Goal: Transaction & Acquisition: Book appointment/travel/reservation

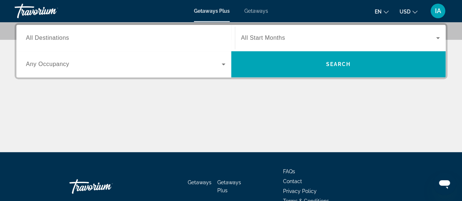
scroll to position [110, 0]
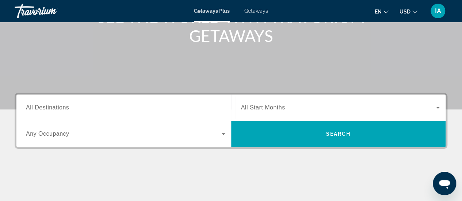
click at [276, 106] on span "All Start Months" at bounding box center [263, 108] width 44 height 6
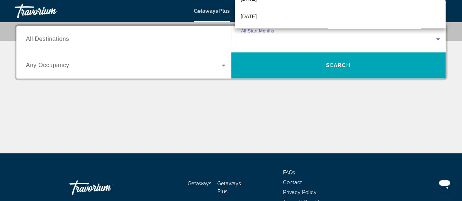
scroll to position [37, 0]
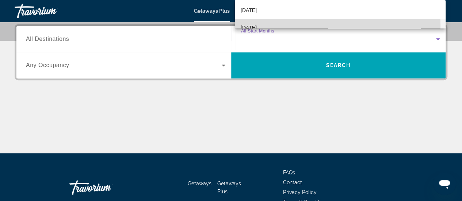
click at [296, 26] on mat-option "[DATE]" at bounding box center [340, 28] width 211 height 18
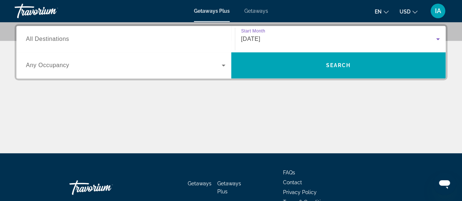
click at [139, 38] on input "Destination All Destinations" at bounding box center [126, 39] width 200 height 9
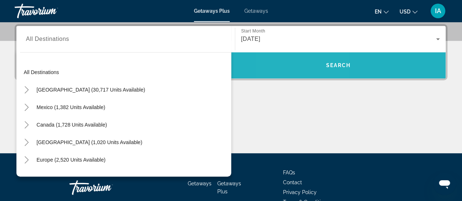
click at [306, 55] on span "Search widget" at bounding box center [338, 65] width 215 height 26
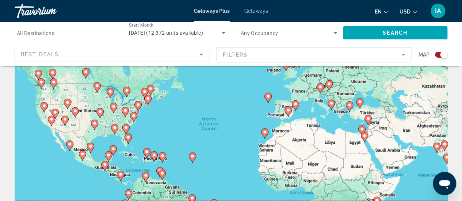
scroll to position [37, 0]
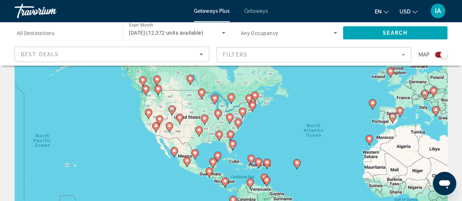
drag, startPoint x: 159, startPoint y: 127, endPoint x: 267, endPoint y: 125, distance: 107.5
click at [267, 125] on div "To activate drag with keyboard, press Alt + Enter. Once in keyboard drag state,…" at bounding box center [231, 146] width 433 height 219
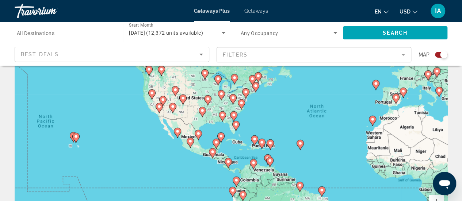
scroll to position [73, 0]
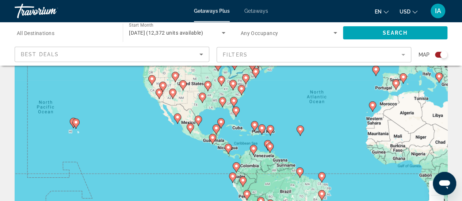
click at [233, 128] on div "To activate drag with keyboard, press Alt + Enter. Once in keyboard drag state,…" at bounding box center [231, 109] width 433 height 219
click at [198, 120] on image "Main content" at bounding box center [198, 119] width 4 height 4
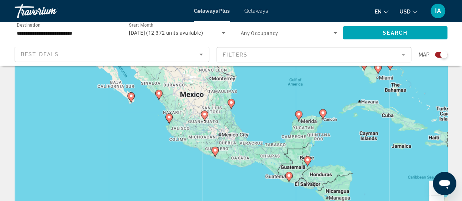
scroll to position [0, 0]
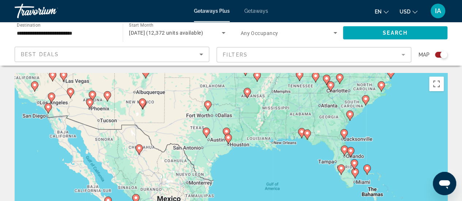
drag, startPoint x: 279, startPoint y: 109, endPoint x: 262, endPoint y: 136, distance: 32.5
click at [262, 136] on div "To activate drag with keyboard, press Alt + Enter. Once in keyboard drag state,…" at bounding box center [231, 182] width 433 height 219
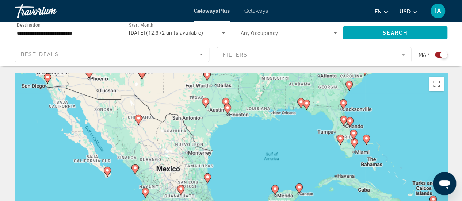
drag, startPoint x: 312, startPoint y: 156, endPoint x: 304, endPoint y: 122, distance: 34.7
click at [304, 126] on div "To activate drag with keyboard, press Alt + Enter. Once in keyboard drag state,…" at bounding box center [231, 182] width 433 height 219
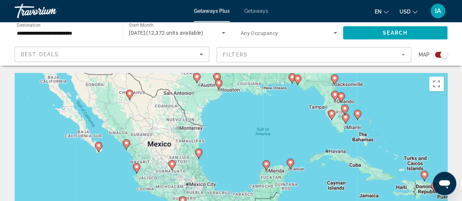
click at [305, 122] on div "To activate drag with keyboard, press Alt + Enter. Once in keyboard drag state,…" at bounding box center [231, 182] width 433 height 219
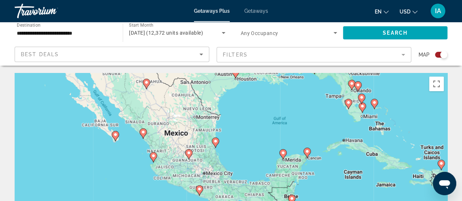
drag, startPoint x: 310, startPoint y: 135, endPoint x: 323, endPoint y: 126, distance: 16.0
click at [323, 126] on div "To activate drag with keyboard, press Alt + Enter. Once in keyboard drag state,…" at bounding box center [231, 182] width 433 height 219
click at [216, 143] on image "Main content" at bounding box center [215, 141] width 4 height 4
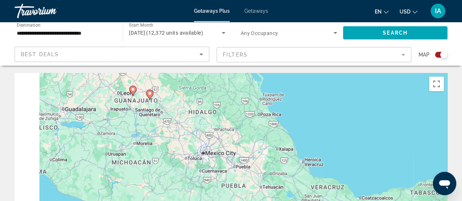
drag, startPoint x: 231, startPoint y: 143, endPoint x: 319, endPoint y: 151, distance: 88.8
click at [319, 151] on div "To activate drag with keyboard, press Alt + Enter. Once in keyboard drag state,…" at bounding box center [231, 182] width 433 height 219
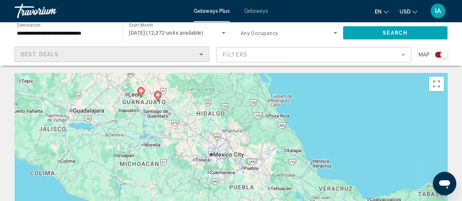
click at [105, 57] on div "Best Deals" at bounding box center [110, 54] width 179 height 9
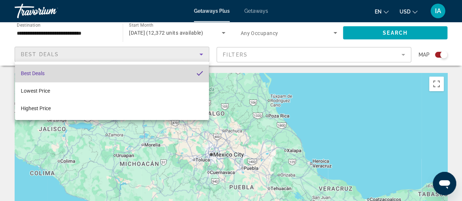
click at [102, 73] on mat-option "Best Deals" at bounding box center [112, 74] width 194 height 18
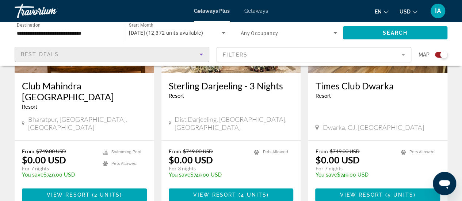
scroll to position [402, 0]
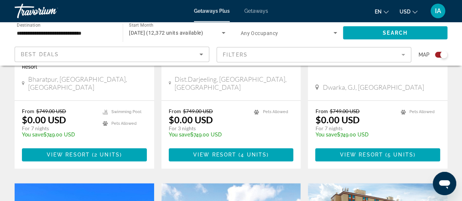
click at [379, 54] on mat-form-field "Filters" at bounding box center [314, 54] width 195 height 15
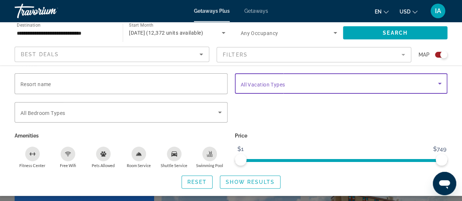
click at [348, 87] on span "Search widget" at bounding box center [340, 83] width 198 height 9
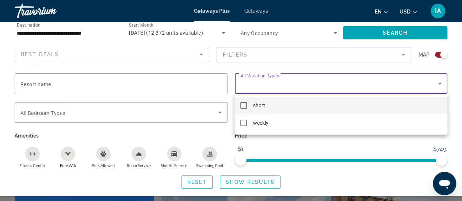
click at [307, 107] on mat-option "short" at bounding box center [341, 106] width 213 height 18
click at [274, 177] on div at bounding box center [231, 100] width 462 height 201
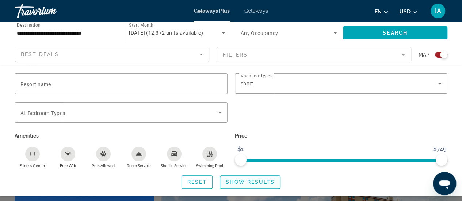
click at [256, 178] on span "Search widget" at bounding box center [250, 183] width 60 height 18
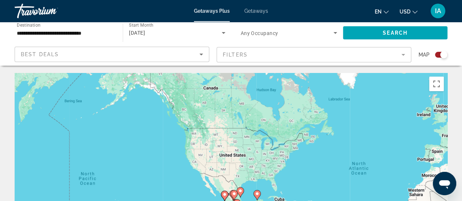
drag, startPoint x: 259, startPoint y: 138, endPoint x: 411, endPoint y: 136, distance: 152.1
click at [411, 136] on div "To activate drag with keyboard, press Alt + Enter. Once in keyboard drag state,…" at bounding box center [231, 182] width 433 height 219
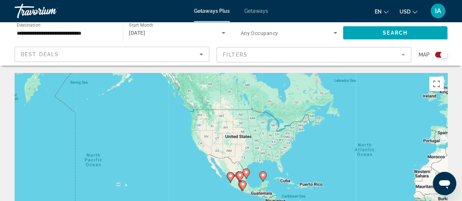
drag, startPoint x: 276, startPoint y: 152, endPoint x: 283, endPoint y: 133, distance: 19.9
click at [283, 133] on div "To activate drag with keyboard, press Alt + Enter. Once in keyboard drag state,…" at bounding box center [231, 182] width 433 height 219
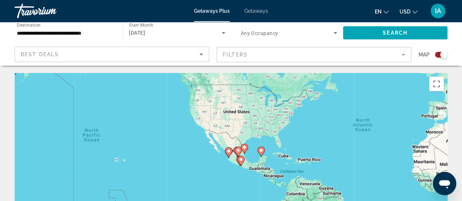
drag, startPoint x: 276, startPoint y: 141, endPoint x: 273, endPoint y: 115, distance: 26.4
click at [273, 115] on div "To activate drag with keyboard, press Alt + Enter. Once in keyboard drag state,…" at bounding box center [231, 182] width 433 height 219
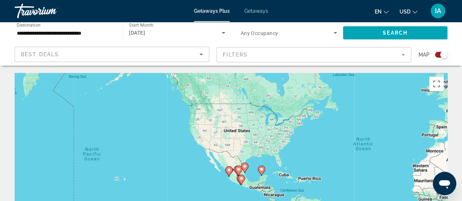
drag, startPoint x: 273, startPoint y: 116, endPoint x: 273, endPoint y: 136, distance: 20.1
click at [273, 136] on div "To activate drag with keyboard, press Alt + Enter. Once in keyboard drag state,…" at bounding box center [231, 182] width 433 height 219
click at [96, 34] on input "**********" at bounding box center [65, 33] width 96 height 9
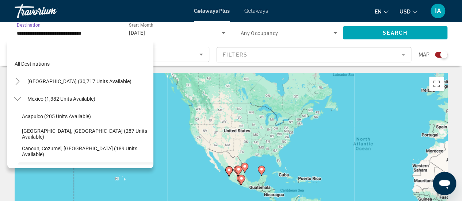
scroll to position [61, 0]
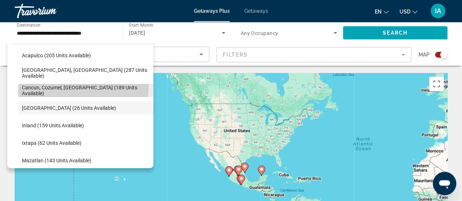
click at [80, 86] on span "Search widget" at bounding box center [85, 91] width 135 height 18
type input "**********"
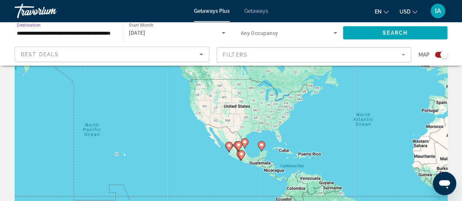
scroll to position [0, 0]
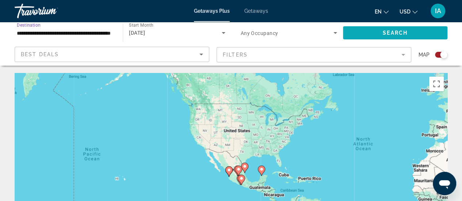
click at [379, 33] on span "Search widget" at bounding box center [395, 33] width 105 height 18
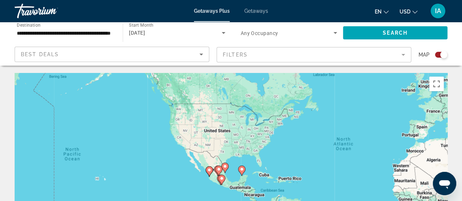
drag, startPoint x: 238, startPoint y: 160, endPoint x: 216, endPoint y: 160, distance: 22.3
click at [216, 160] on div "To activate drag with keyboard, press Alt + Enter. Once in keyboard drag state,…" at bounding box center [231, 182] width 433 height 219
click at [254, 34] on span "Any Occupancy" at bounding box center [260, 33] width 38 height 6
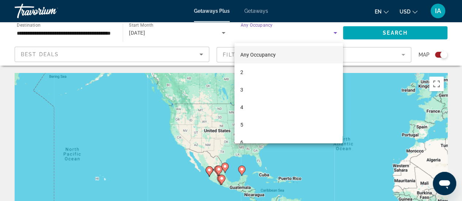
click at [254, 34] on div at bounding box center [231, 100] width 462 height 201
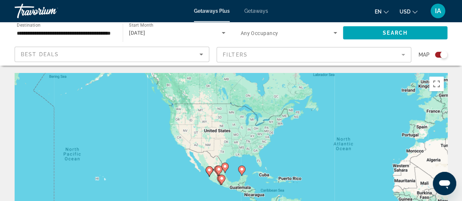
click at [267, 56] on mat-form-field "Filters" at bounding box center [314, 54] width 195 height 15
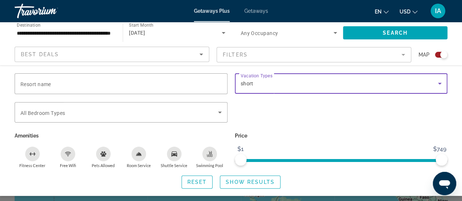
click at [244, 86] on span "short" at bounding box center [247, 84] width 13 height 6
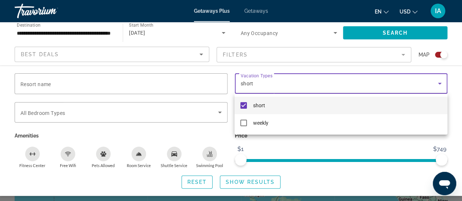
click at [247, 101] on mat-option "short" at bounding box center [341, 106] width 213 height 18
click at [430, 36] on div at bounding box center [231, 100] width 462 height 201
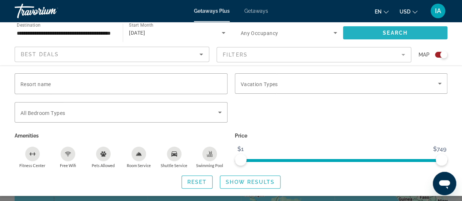
click at [408, 32] on span "Search widget" at bounding box center [395, 33] width 105 height 18
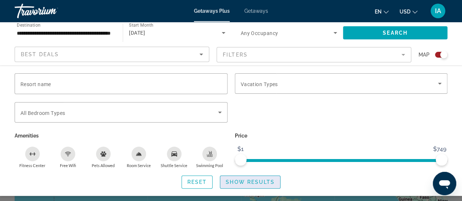
click at [260, 179] on span "Show Results" at bounding box center [250, 182] width 49 height 6
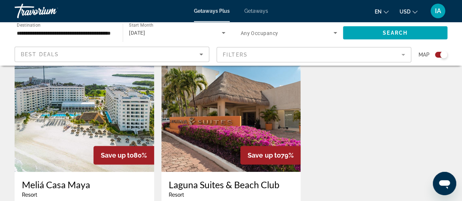
scroll to position [256, 0]
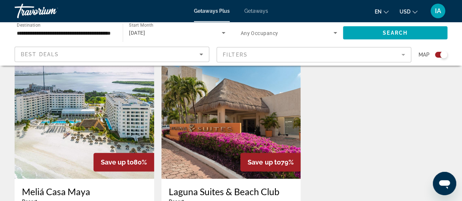
click at [272, 128] on img "Main content" at bounding box center [232, 120] width 140 height 117
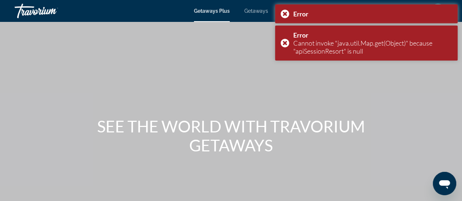
click at [303, 136] on h1 "SEE THE WORLD WITH TRAVORIUM GETAWAYS" at bounding box center [231, 136] width 274 height 38
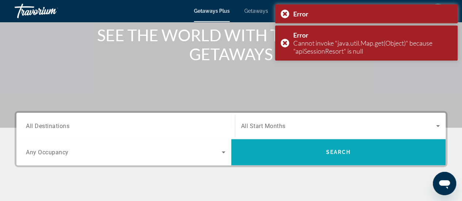
scroll to position [73, 0]
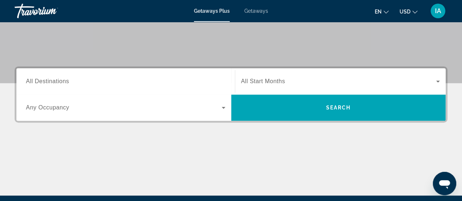
scroll to position [73, 0]
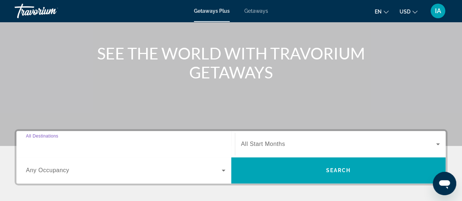
click at [112, 146] on input "Destination All Destinations" at bounding box center [126, 144] width 200 height 9
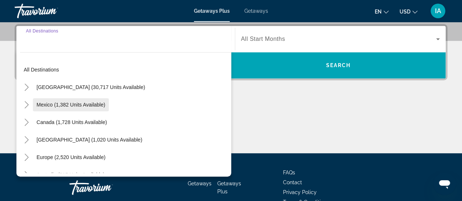
scroll to position [0, 0]
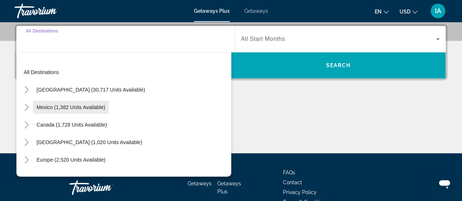
click at [92, 106] on span "Mexico (1,382 units available)" at bounding box center [71, 108] width 69 height 6
type input "**********"
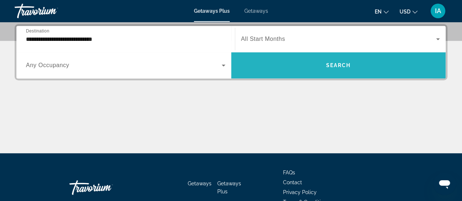
click at [254, 56] on span "Search widget" at bounding box center [338, 65] width 215 height 26
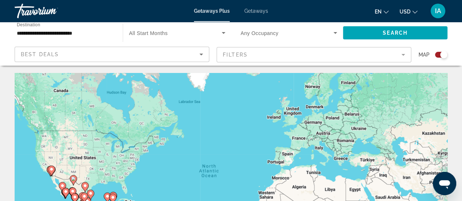
click at [249, 57] on mat-form-field "Filters" at bounding box center [314, 54] width 195 height 15
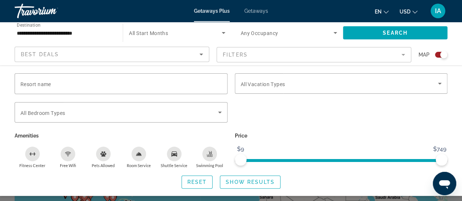
click at [169, 31] on span "Search widget" at bounding box center [175, 33] width 92 height 9
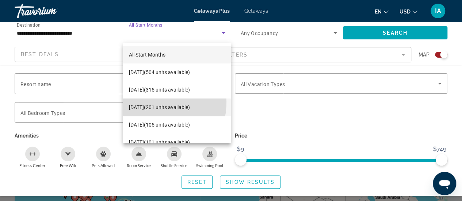
click at [146, 102] on mat-option "[DATE] (201 units available)" at bounding box center [177, 108] width 108 height 18
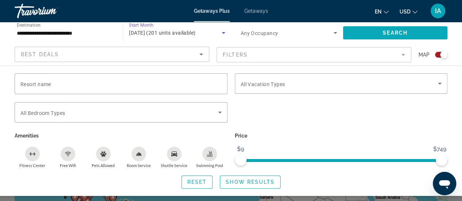
click at [395, 30] on span "Search" at bounding box center [395, 33] width 25 height 6
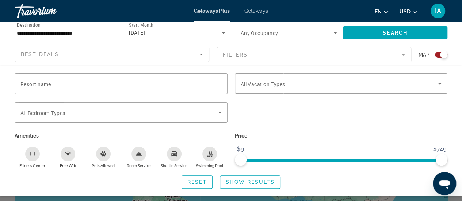
scroll to position [110, 0]
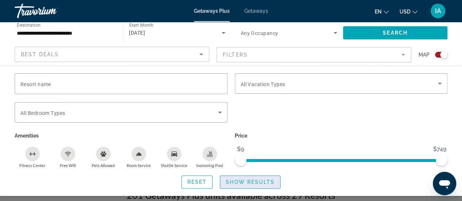
click at [231, 179] on span "Show Results" at bounding box center [250, 182] width 49 height 6
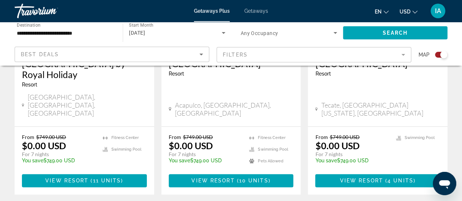
scroll to position [402, 0]
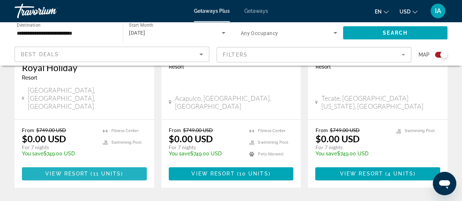
click at [110, 171] on span "11 units" at bounding box center [107, 174] width 28 height 6
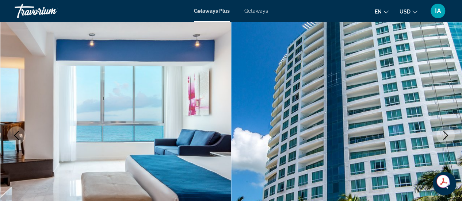
scroll to position [110, 0]
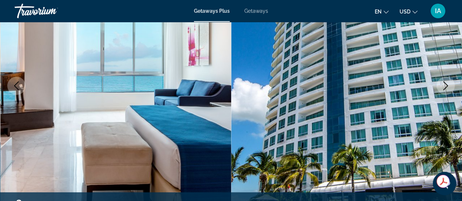
click at [155, 124] on img "Main content" at bounding box center [115, 85] width 231 height 347
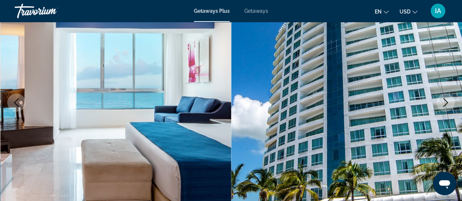
scroll to position [73, 0]
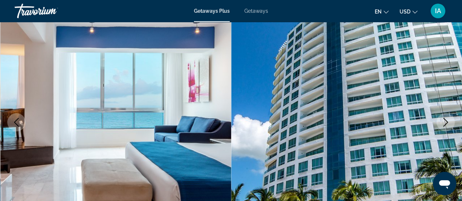
click at [450, 120] on icon "Next image" at bounding box center [446, 122] width 9 height 9
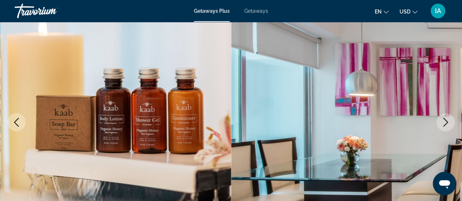
click at [449, 120] on icon "Next image" at bounding box center [446, 122] width 9 height 9
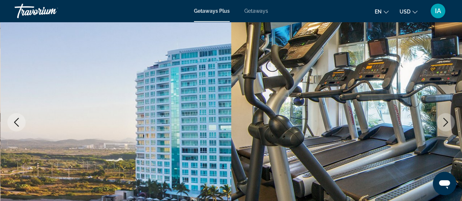
click at [449, 120] on icon "Next image" at bounding box center [446, 122] width 9 height 9
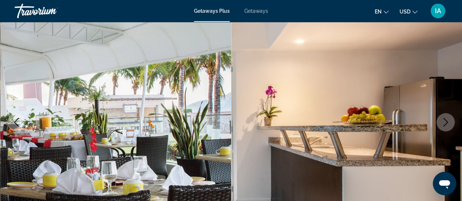
click at [449, 120] on icon "Next image" at bounding box center [446, 122] width 9 height 9
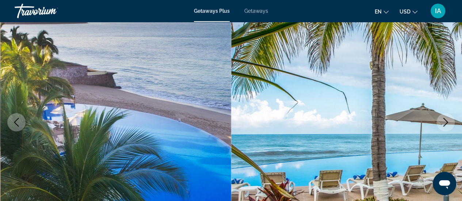
click at [449, 120] on icon "Next image" at bounding box center [446, 122] width 9 height 9
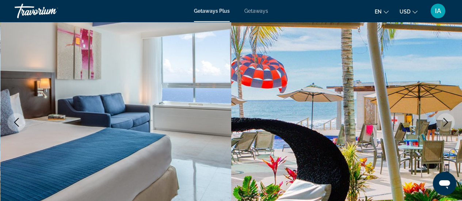
click at [449, 120] on icon "Next image" at bounding box center [446, 122] width 9 height 9
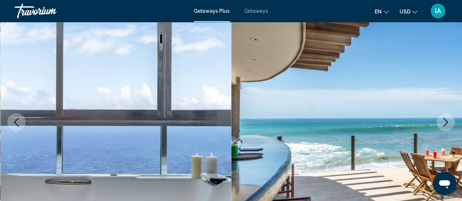
click at [449, 120] on icon "Next image" at bounding box center [446, 122] width 9 height 9
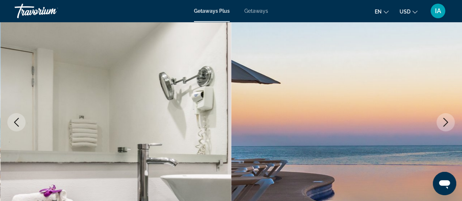
click at [449, 120] on icon "Next image" at bounding box center [446, 122] width 9 height 9
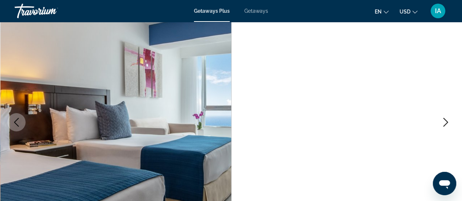
click at [449, 120] on icon "Next image" at bounding box center [446, 122] width 9 height 9
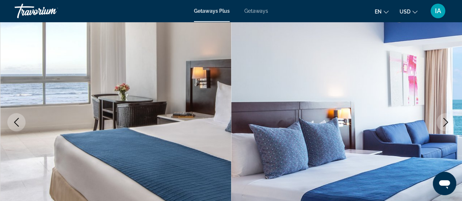
click at [449, 120] on icon "Next image" at bounding box center [446, 122] width 9 height 9
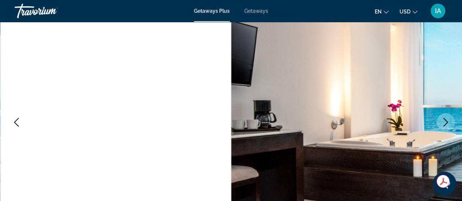
click at [444, 123] on icon "Next image" at bounding box center [446, 122] width 9 height 9
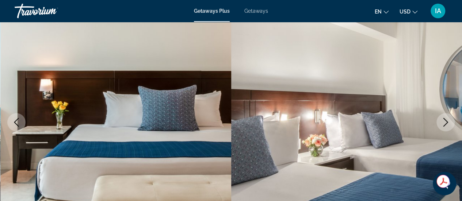
click at [444, 123] on icon "Next image" at bounding box center [446, 122] width 9 height 9
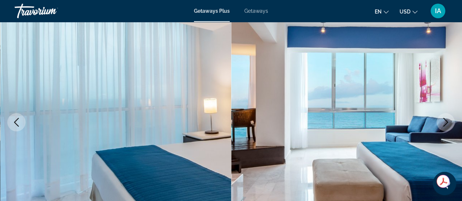
click at [444, 123] on icon "Next image" at bounding box center [446, 122] width 9 height 9
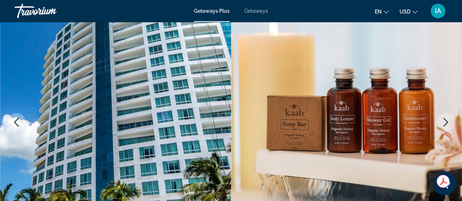
click at [444, 123] on icon "Next image" at bounding box center [446, 122] width 9 height 9
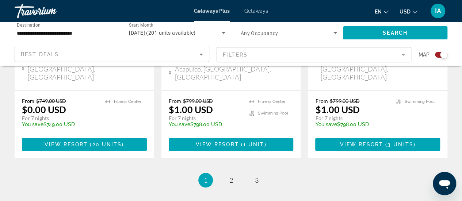
scroll to position [1267, 0]
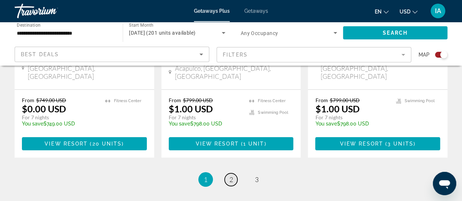
click at [228, 174] on link "page 2" at bounding box center [231, 180] width 13 height 13
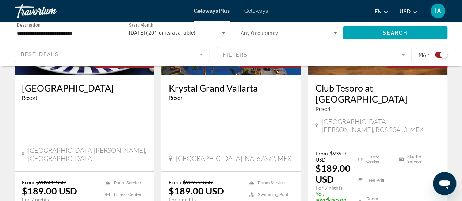
scroll to position [1196, 0]
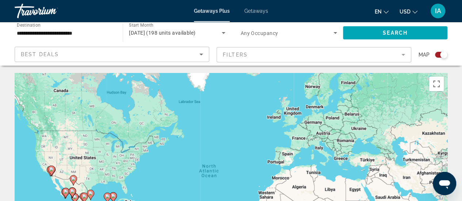
click at [260, 12] on span "Getaways" at bounding box center [257, 11] width 24 height 6
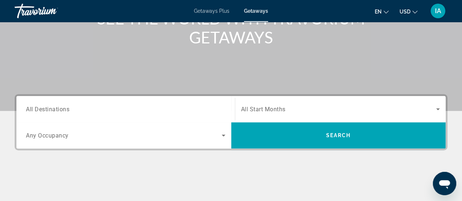
scroll to position [110, 0]
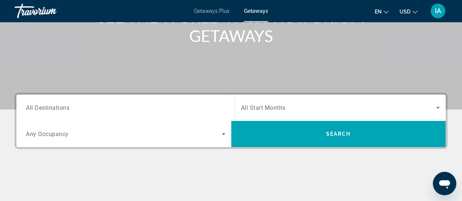
click at [92, 107] on input "Destination All Destinations" at bounding box center [126, 108] width 200 height 9
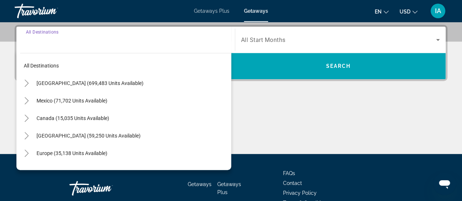
scroll to position [178, 0]
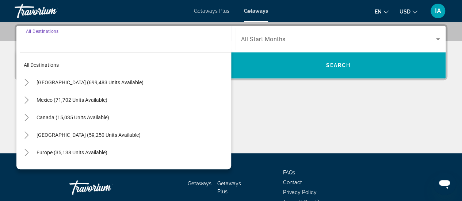
click at [83, 97] on span "Mexico (71,702 units available)" at bounding box center [72, 100] width 71 height 6
type input "**********"
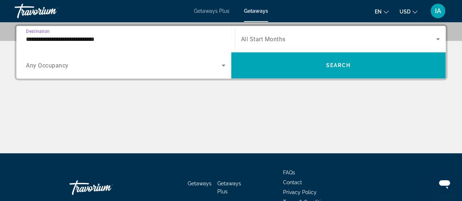
click at [303, 41] on span "Search widget" at bounding box center [339, 39] width 196 height 9
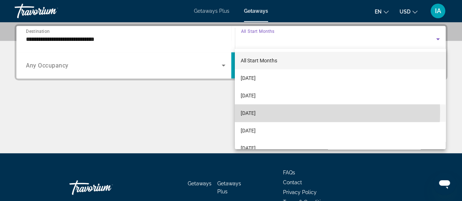
click at [256, 112] on span "[DATE]" at bounding box center [248, 113] width 15 height 9
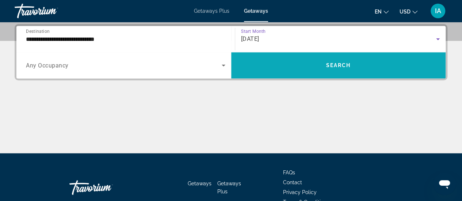
click at [320, 68] on span "Search widget" at bounding box center [338, 66] width 215 height 18
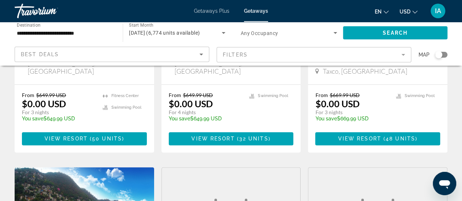
scroll to position [439, 0]
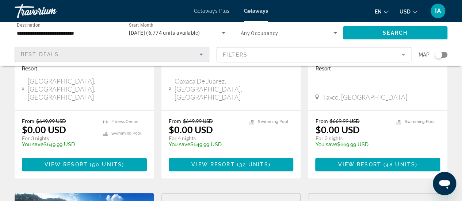
click at [185, 56] on div "Best Deals" at bounding box center [110, 54] width 179 height 9
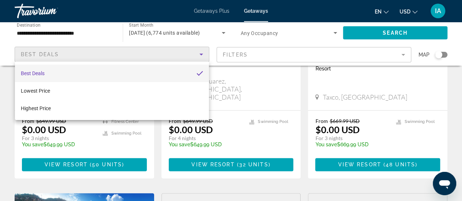
click at [185, 56] on div at bounding box center [231, 100] width 462 height 201
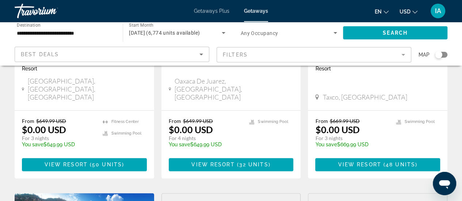
click at [233, 56] on mat-form-field "Filters" at bounding box center [314, 54] width 195 height 15
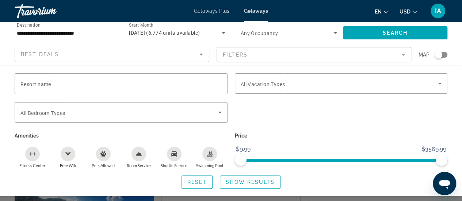
click at [270, 34] on span "Any Occupancy" at bounding box center [260, 33] width 38 height 6
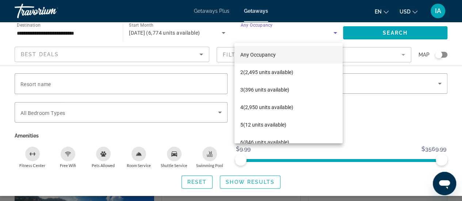
click at [357, 53] on div at bounding box center [231, 100] width 462 height 201
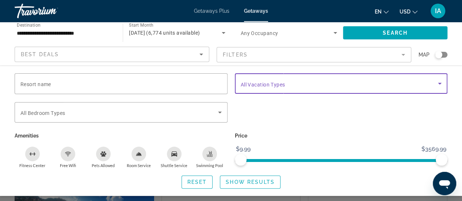
click at [312, 84] on span "Search widget" at bounding box center [340, 83] width 198 height 9
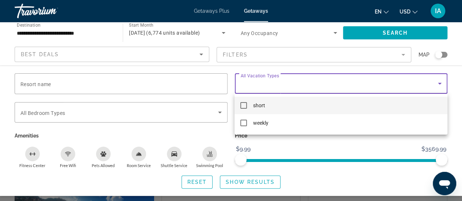
click at [277, 109] on mat-option "short" at bounding box center [341, 106] width 213 height 18
click at [196, 87] on div at bounding box center [231, 100] width 462 height 201
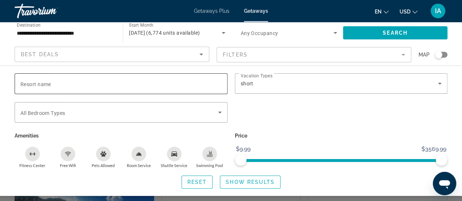
click at [195, 80] on input "Resort name" at bounding box center [120, 84] width 201 height 9
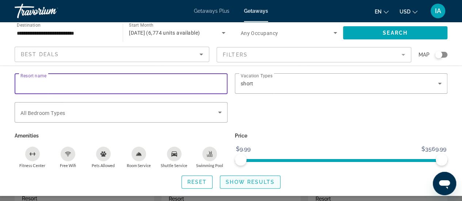
scroll to position [585, 0]
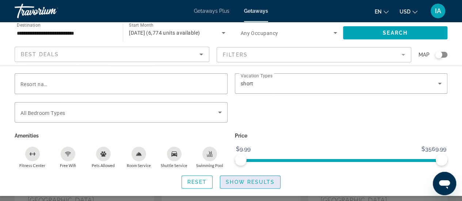
click at [270, 177] on span "Search widget" at bounding box center [250, 183] width 60 height 18
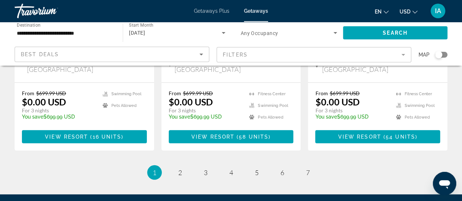
scroll to position [1023, 0]
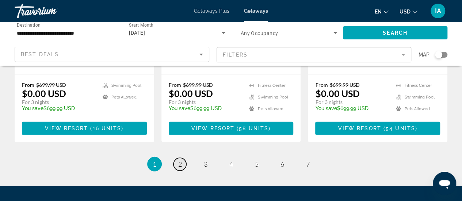
click at [182, 158] on link "page 2" at bounding box center [180, 164] width 13 height 13
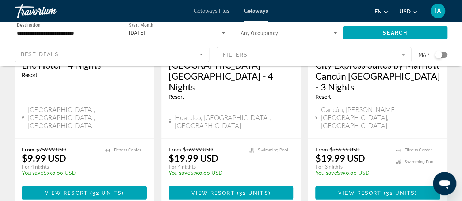
scroll to position [1065, 0]
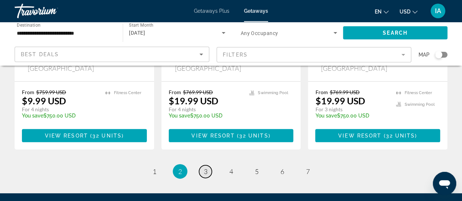
click at [209, 166] on link "page 3" at bounding box center [205, 172] width 13 height 13
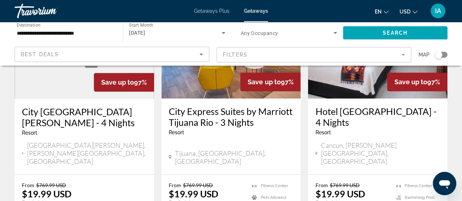
scroll to position [37, 0]
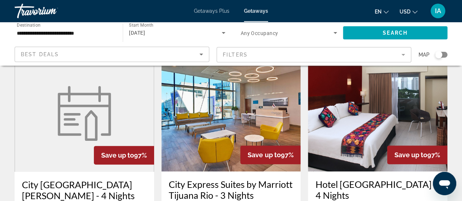
click at [104, 127] on img "Main content" at bounding box center [84, 113] width 62 height 55
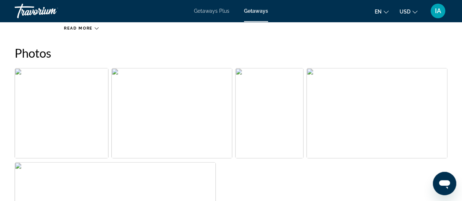
scroll to position [366, 0]
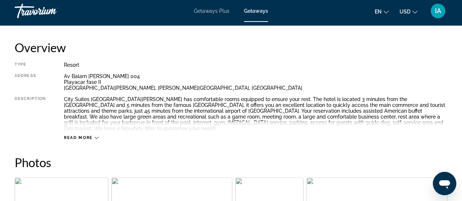
click at [75, 136] on span "Read more" at bounding box center [78, 138] width 29 height 5
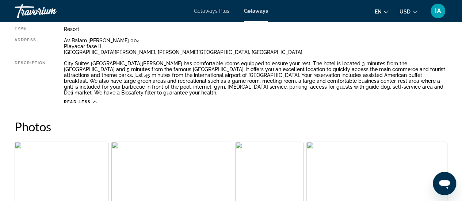
scroll to position [475, 0]
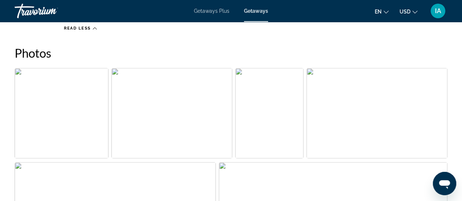
click at [231, 61] on div "Photos" at bounding box center [231, 151] width 433 height 211
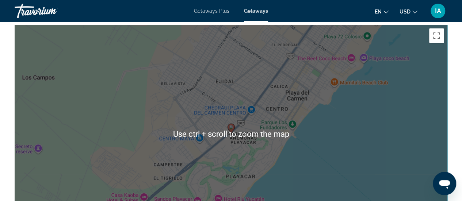
scroll to position [914, 0]
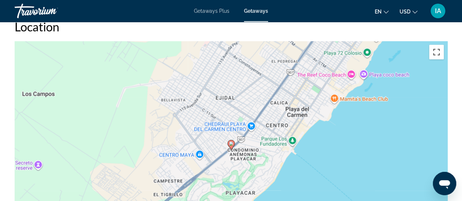
click at [443, 46] on button "Toggle fullscreen view" at bounding box center [436, 52] width 15 height 15
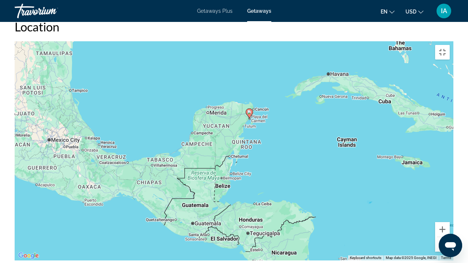
drag, startPoint x: 341, startPoint y: 158, endPoint x: 252, endPoint y: 102, distance: 105.0
click at [253, 102] on div "To activate drag with keyboard, press Alt + Enter. Once in keyboard drag state,…" at bounding box center [234, 150] width 439 height 219
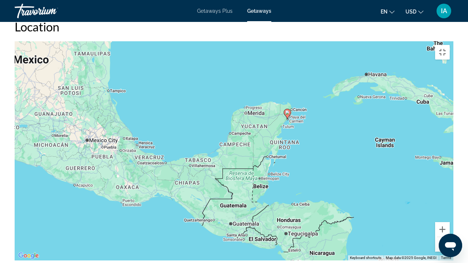
drag, startPoint x: 323, startPoint y: 135, endPoint x: 361, endPoint y: 136, distance: 38.0
click at [361, 136] on div "To activate drag with keyboard, press Alt + Enter. Once in keyboard drag state,…" at bounding box center [234, 150] width 439 height 219
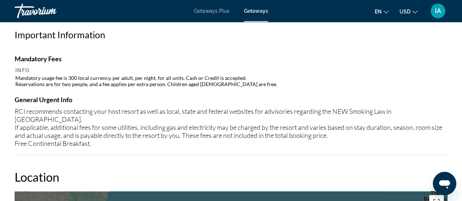
scroll to position [694, 0]
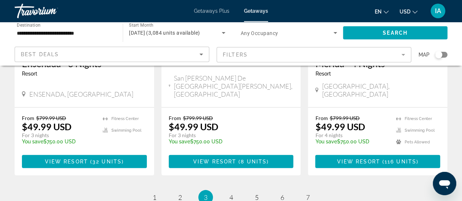
scroll to position [1057, 0]
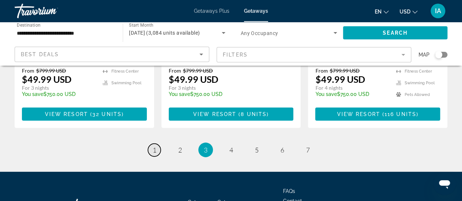
click at [156, 144] on link "page 1" at bounding box center [154, 150] width 13 height 13
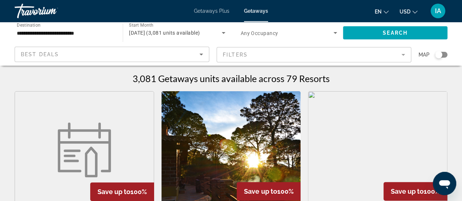
scroll to position [110, 0]
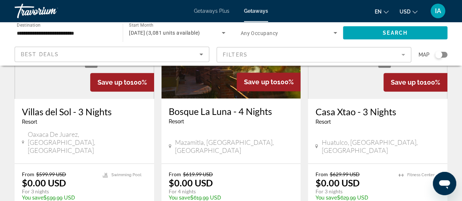
click at [74, 78] on figure "Main content" at bounding box center [84, 40] width 139 height 117
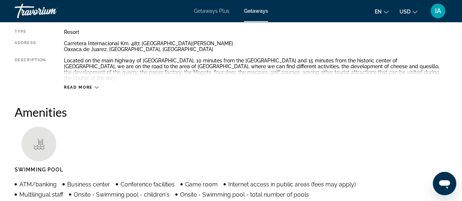
scroll to position [73, 0]
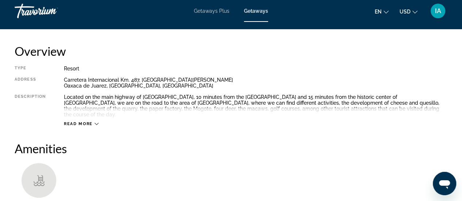
click at [72, 122] on span "Read more" at bounding box center [78, 124] width 29 height 5
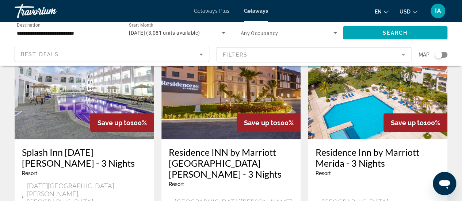
scroll to position [877, 0]
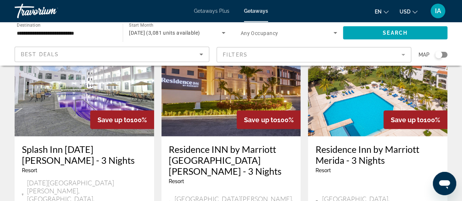
click at [362, 137] on div "Residence Inn by Marriott Merida - 3 Nights Resort - This is an adults only res…" at bounding box center [378, 179] width 140 height 84
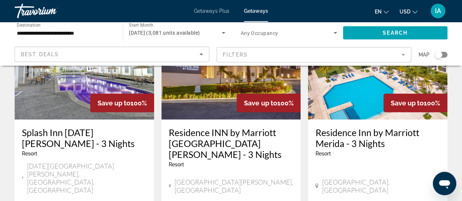
scroll to position [987, 0]
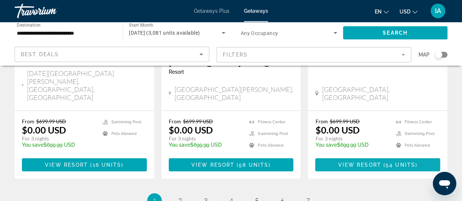
click at [370, 162] on span "View Resort" at bounding box center [359, 165] width 43 height 6
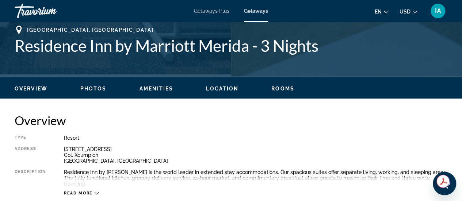
scroll to position [329, 0]
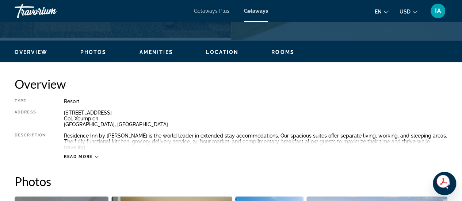
click at [77, 147] on div "Read more" at bounding box center [256, 150] width 384 height 20
click at [90, 155] on span "Read more" at bounding box center [78, 157] width 29 height 5
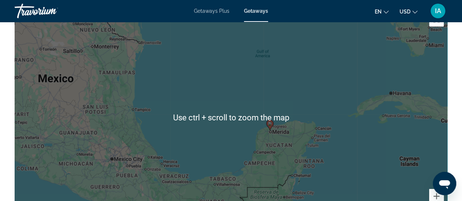
scroll to position [1097, 0]
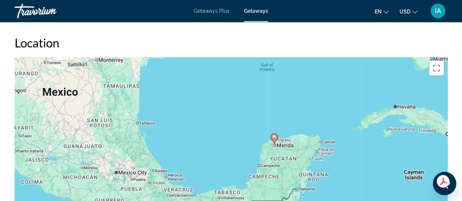
drag, startPoint x: 320, startPoint y: 121, endPoint x: 325, endPoint y: 85, distance: 36.9
click at [325, 85] on div "To activate drag with keyboard, press Alt + Enter. Once in keyboard drag state,…" at bounding box center [231, 166] width 433 height 219
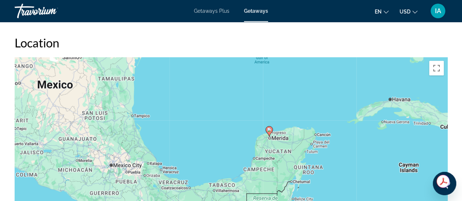
click at [316, 132] on div "To activate drag with keyboard, press Alt + Enter. Once in keyboard drag state,…" at bounding box center [231, 166] width 433 height 219
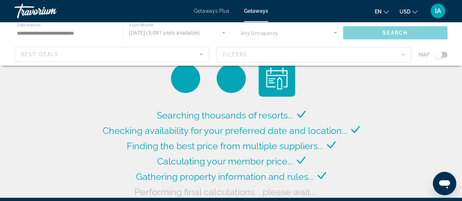
click at [75, 34] on div "Main content" at bounding box center [231, 44] width 462 height 44
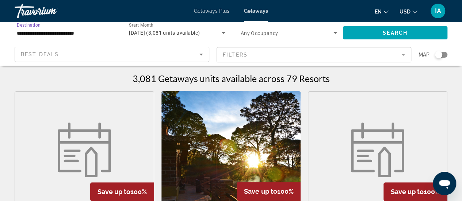
click at [75, 34] on input "**********" at bounding box center [65, 33] width 96 height 9
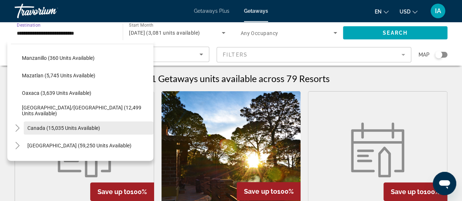
scroll to position [146, 0]
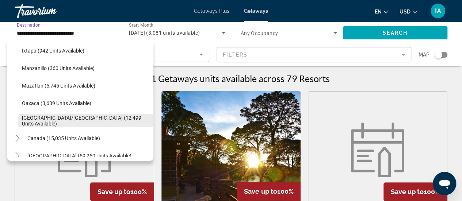
click at [113, 117] on span "Search widget" at bounding box center [85, 121] width 135 height 18
type input "**********"
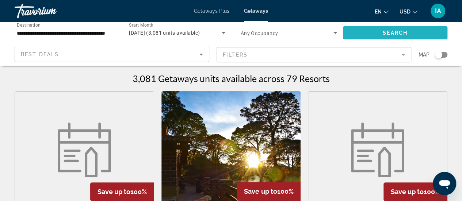
click at [397, 34] on span "Search" at bounding box center [395, 33] width 25 height 6
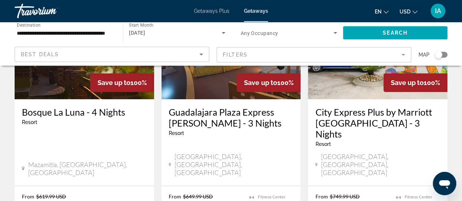
scroll to position [73, 0]
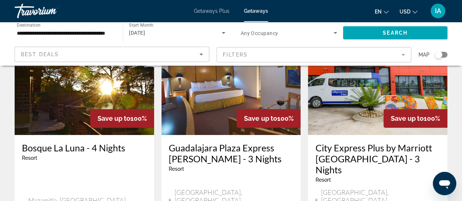
click at [259, 110] on div "Save up to 100%" at bounding box center [269, 118] width 64 height 19
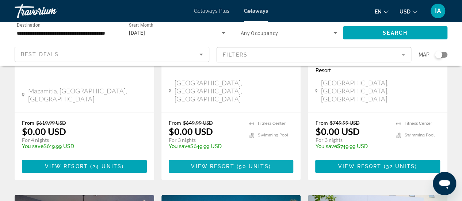
click at [261, 164] on span "50 units" at bounding box center [254, 167] width 30 height 6
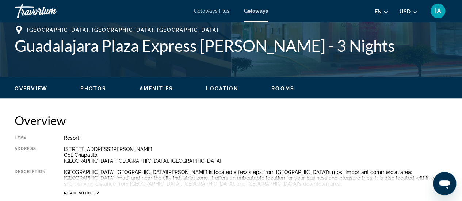
scroll to position [366, 0]
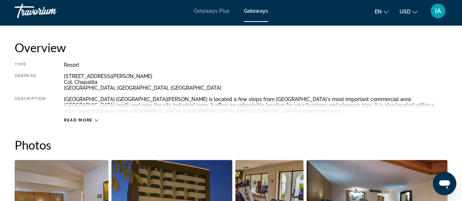
click at [85, 120] on span "Read more" at bounding box center [78, 120] width 29 height 5
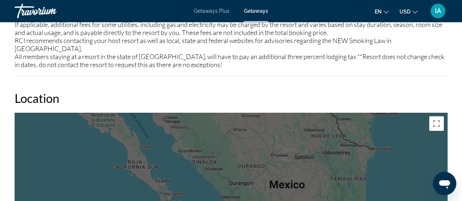
scroll to position [950, 0]
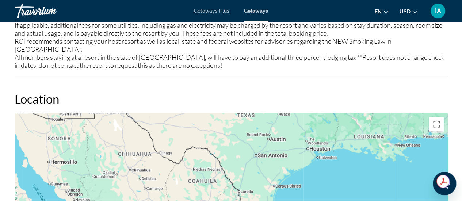
drag, startPoint x: 337, startPoint y: 132, endPoint x: 227, endPoint y: 216, distance: 138.8
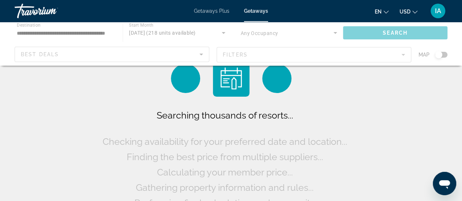
click at [76, 20] on div "Travorium" at bounding box center [51, 10] width 73 height 19
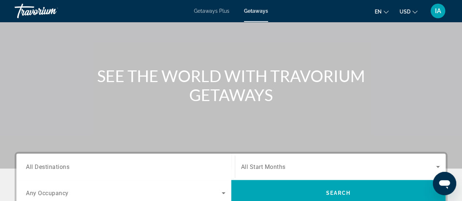
scroll to position [146, 0]
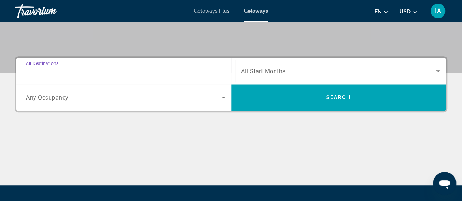
click at [145, 69] on input "Destination All Destinations" at bounding box center [126, 71] width 200 height 9
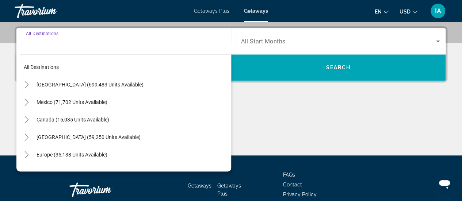
scroll to position [178, 0]
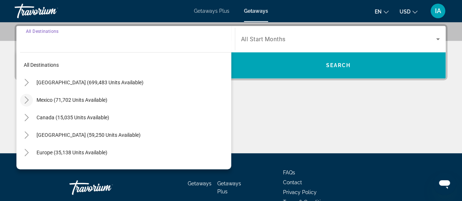
click at [24, 99] on icon "Toggle Mexico (71,702 units available)" at bounding box center [26, 99] width 7 height 7
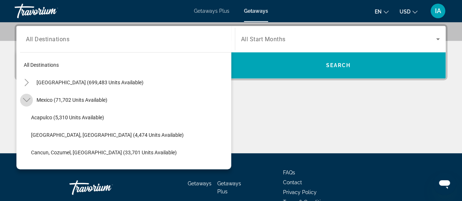
scroll to position [39, 0]
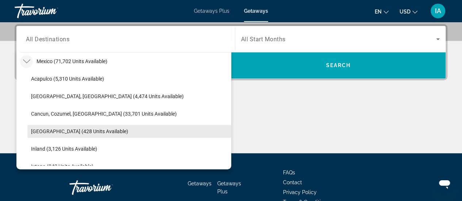
click at [107, 129] on span "Gulf of Mexico (428 units available)" at bounding box center [79, 132] width 97 height 6
type input "**********"
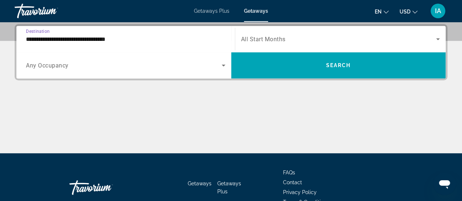
click at [309, 37] on span "Search widget" at bounding box center [339, 39] width 196 height 9
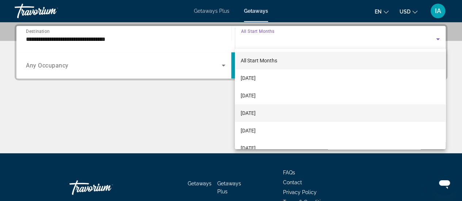
click at [256, 116] on span "[DATE]" at bounding box center [248, 113] width 15 height 9
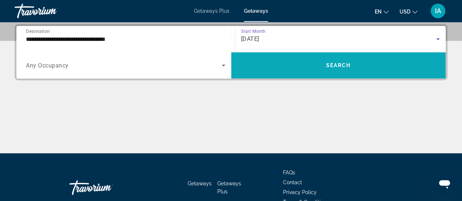
click at [344, 61] on span "Search widget" at bounding box center [338, 66] width 215 height 18
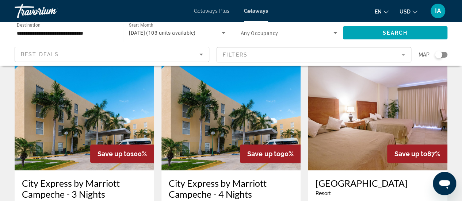
scroll to position [37, 0]
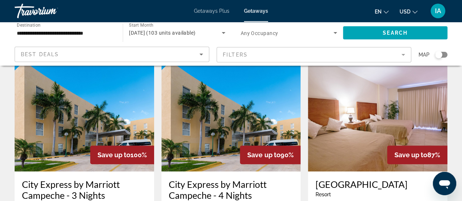
click at [80, 30] on input "**********" at bounding box center [65, 33] width 96 height 9
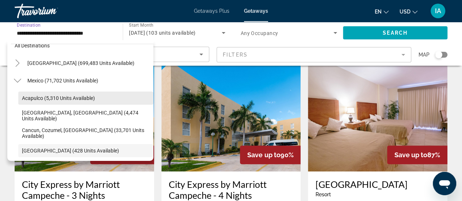
scroll to position [0, 0]
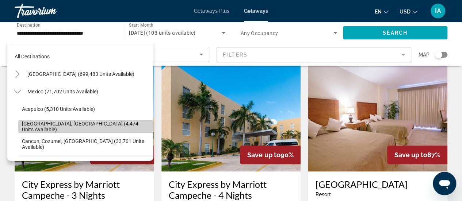
click at [121, 122] on span "Search widget" at bounding box center [85, 127] width 135 height 18
type input "**********"
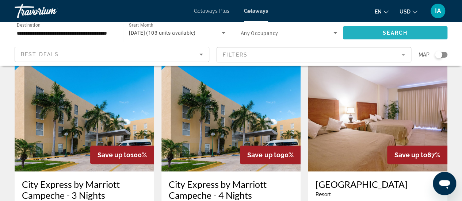
click at [399, 29] on span "Search widget" at bounding box center [395, 33] width 105 height 18
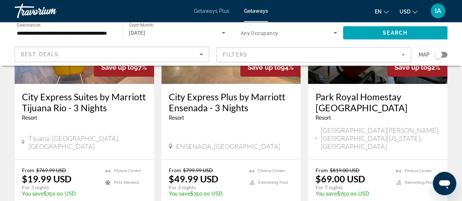
scroll to position [110, 0]
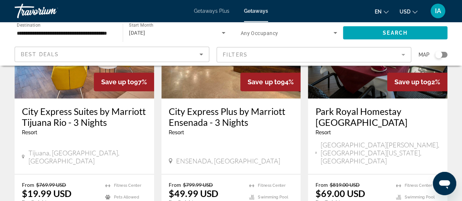
click at [94, 76] on div "Save up to 97%" at bounding box center [124, 82] width 60 height 19
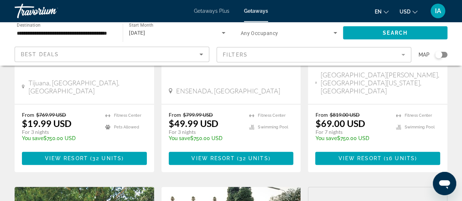
scroll to position [219, 0]
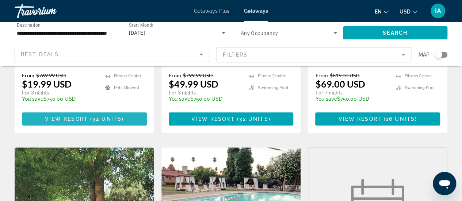
click at [116, 116] on span "32 units" at bounding box center [106, 119] width 29 height 6
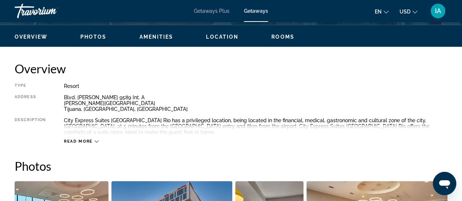
scroll to position [366, 0]
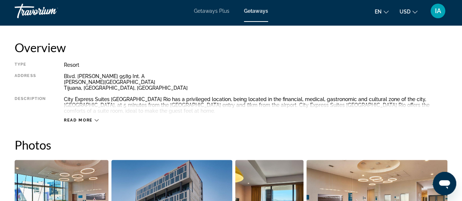
click at [92, 113] on div "Read more" at bounding box center [256, 113] width 384 height 20
click at [86, 118] on button "Read more" at bounding box center [81, 120] width 35 height 5
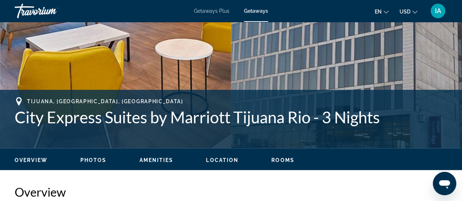
scroll to position [292, 0]
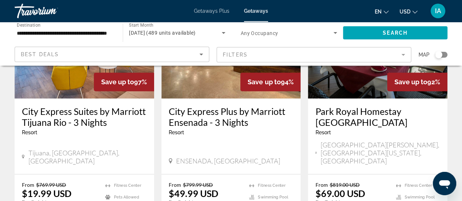
scroll to position [146, 0]
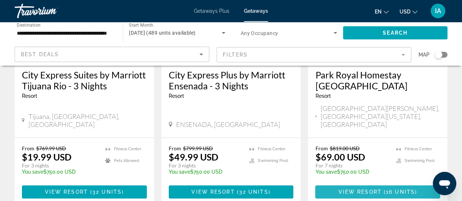
click at [369, 189] on span "View Resort" at bounding box center [360, 192] width 43 height 6
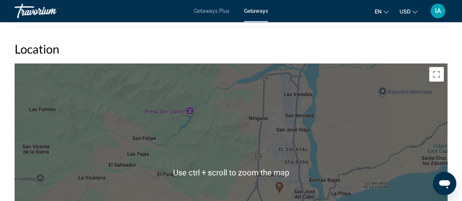
scroll to position [1170, 0]
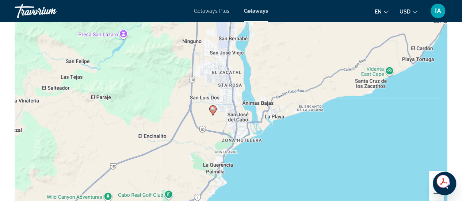
drag, startPoint x: 336, startPoint y: 105, endPoint x: 269, endPoint y: 101, distance: 67.4
click at [269, 101] on div "To activate drag with keyboard, press Alt + Enter. Once in keyboard drag state,…" at bounding box center [231, 99] width 433 height 219
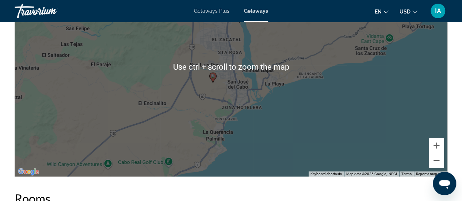
scroll to position [1206, 0]
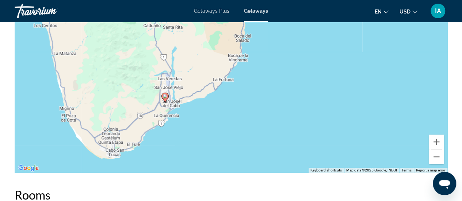
drag, startPoint x: 363, startPoint y: 89, endPoint x: 239, endPoint y: 99, distance: 125.1
click at [214, 101] on div "To activate drag with keyboard, press Alt + Enter. Once in keyboard drag state,…" at bounding box center [231, 63] width 433 height 219
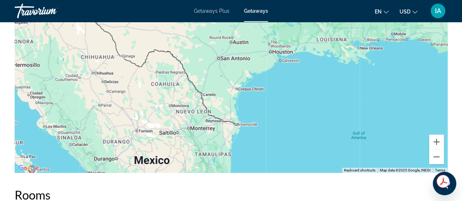
drag, startPoint x: 226, startPoint y: 77, endPoint x: 9, endPoint y: 153, distance: 230.4
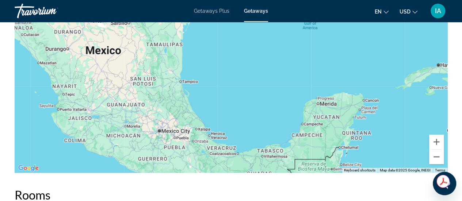
drag, startPoint x: 273, startPoint y: 121, endPoint x: 238, endPoint y: 5, distance: 120.7
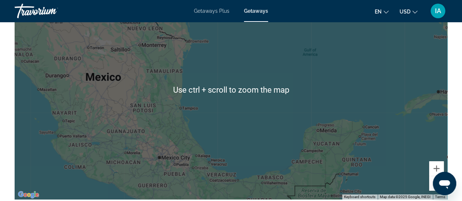
scroll to position [1170, 0]
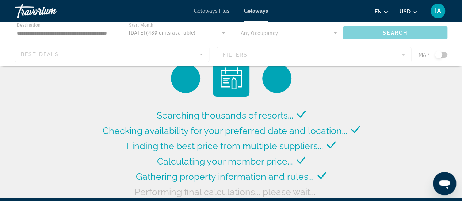
click at [82, 35] on div "Main content" at bounding box center [231, 44] width 462 height 44
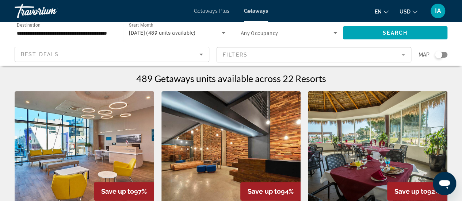
click at [103, 32] on input "**********" at bounding box center [65, 33] width 96 height 9
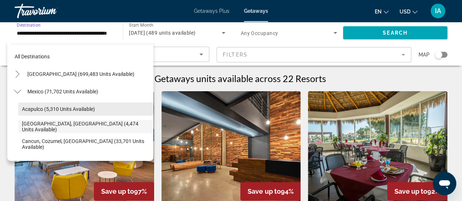
click at [107, 105] on span "Search widget" at bounding box center [85, 110] width 135 height 18
type input "**********"
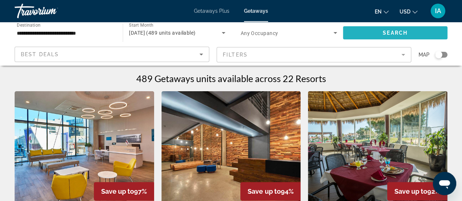
click at [401, 30] on span "Search" at bounding box center [395, 33] width 25 height 6
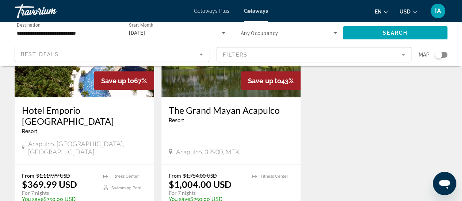
scroll to position [658, 0]
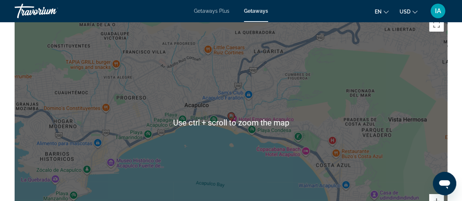
scroll to position [1133, 0]
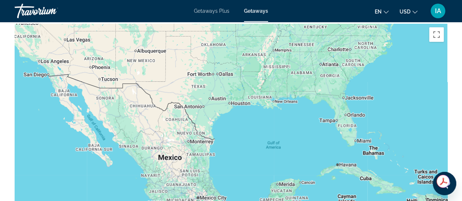
drag, startPoint x: 270, startPoint y: 65, endPoint x: 156, endPoint y: 179, distance: 161.3
click at [156, 179] on div "To activate drag with keyboard, press Alt + Enter. Once in keyboard drag state,…" at bounding box center [231, 133] width 433 height 219
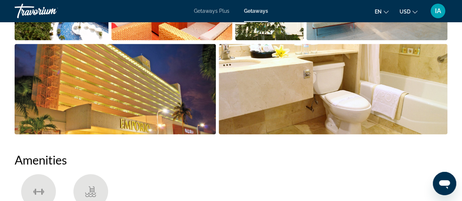
scroll to position [512, 0]
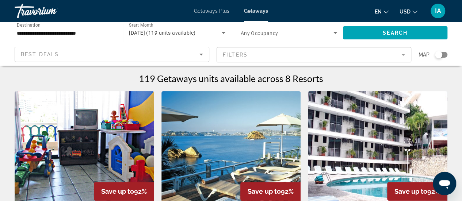
click at [52, 52] on span "Best Deals" at bounding box center [40, 55] width 38 height 6
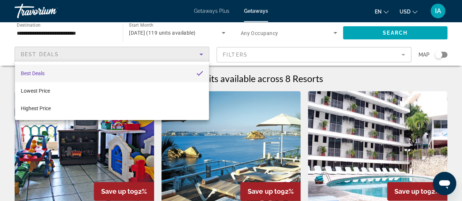
click at [288, 40] on div at bounding box center [231, 100] width 462 height 201
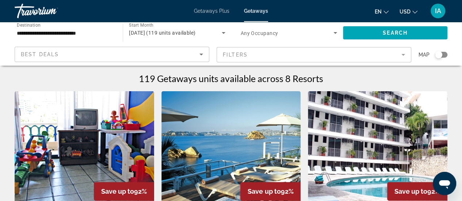
click at [72, 40] on div "**********" at bounding box center [65, 33] width 96 height 21
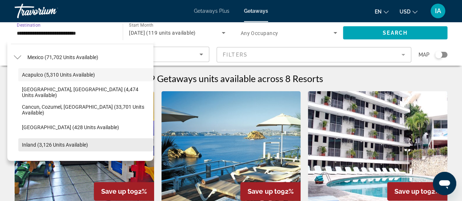
scroll to position [45, 0]
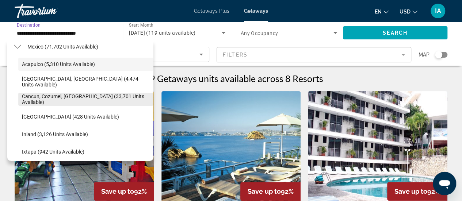
click at [110, 101] on span "Cancun, Cozumel, Riviera Maya (33,701 units available)" at bounding box center [86, 100] width 128 height 12
type input "**********"
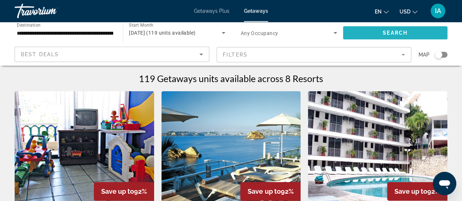
click at [352, 27] on span "Search widget" at bounding box center [395, 33] width 105 height 18
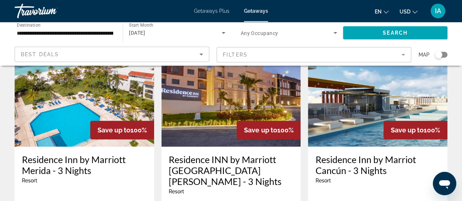
scroll to position [73, 0]
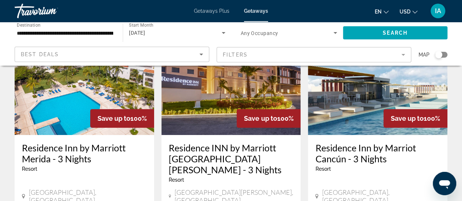
click at [98, 95] on img "Main content" at bounding box center [85, 76] width 140 height 117
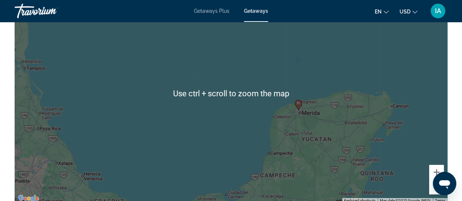
scroll to position [1166, 0]
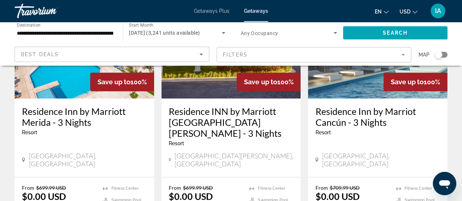
scroll to position [73, 0]
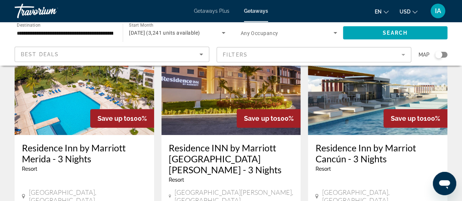
click at [442, 54] on div "Search widget" at bounding box center [441, 55] width 12 height 6
click at [248, 57] on mat-form-field "Filters" at bounding box center [314, 54] width 195 height 15
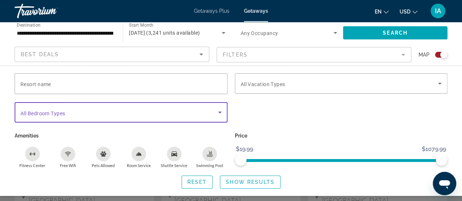
click at [67, 111] on span "Search widget" at bounding box center [119, 112] width 198 height 9
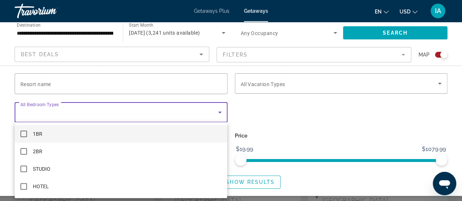
click at [67, 111] on div at bounding box center [231, 100] width 462 height 201
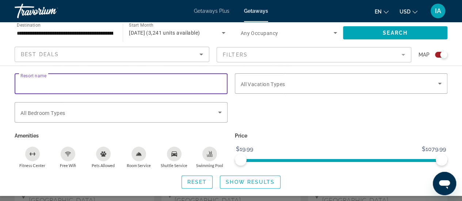
click at [78, 85] on input "Resort name" at bounding box center [120, 84] width 201 height 9
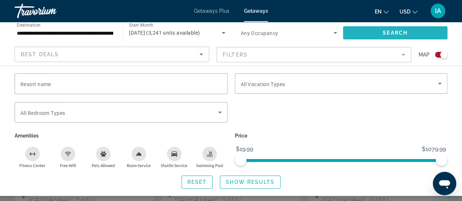
click at [409, 29] on span "Search widget" at bounding box center [395, 33] width 105 height 18
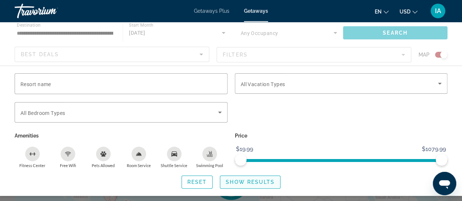
click at [252, 180] on span "Show Results" at bounding box center [250, 182] width 49 height 6
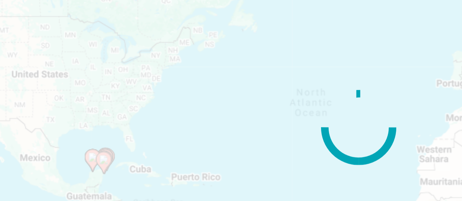
scroll to position [37, 0]
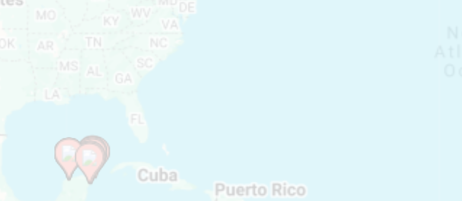
drag, startPoint x: 123, startPoint y: 160, endPoint x: 172, endPoint y: 147, distance: 51.1
click at [173, 147] on div "Main content" at bounding box center [231, 146] width 433 height 219
click at [133, 156] on div "Main content" at bounding box center [231, 146] width 433 height 219
click at [109, 166] on div "Main content" at bounding box center [231, 146] width 433 height 219
click at [111, 164] on div "Main content" at bounding box center [231, 146] width 433 height 219
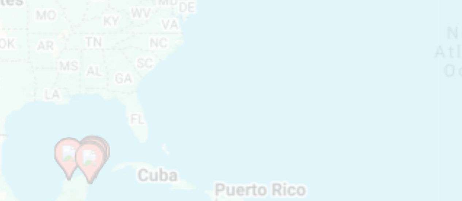
click at [111, 164] on div "Main content" at bounding box center [231, 146] width 433 height 219
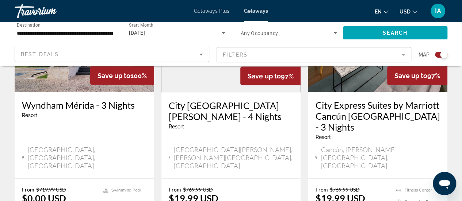
scroll to position [648, 0]
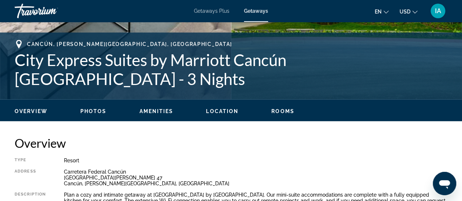
scroll to position [329, 0]
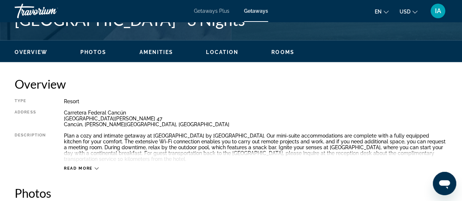
click at [84, 169] on span "Read more" at bounding box center [78, 168] width 29 height 5
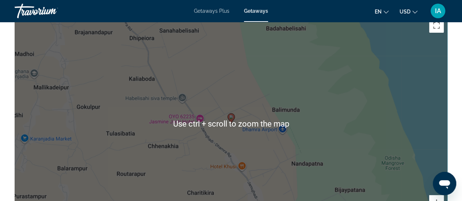
scroll to position [1023, 0]
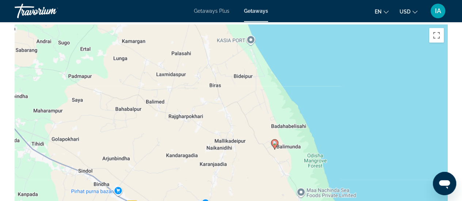
drag, startPoint x: 351, startPoint y: 111, endPoint x: 301, endPoint y: 151, distance: 63.9
click at [301, 151] on div "To activate drag with keyboard, press Alt + Enter. Once in keyboard drag state,…" at bounding box center [231, 133] width 433 height 219
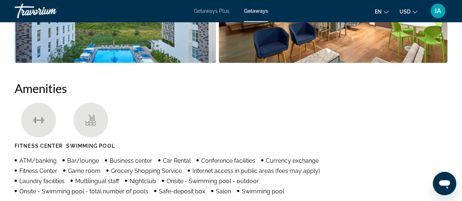
scroll to position [658, 0]
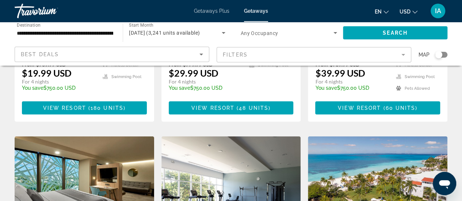
scroll to position [768, 0]
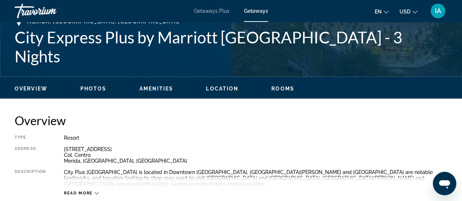
scroll to position [329, 0]
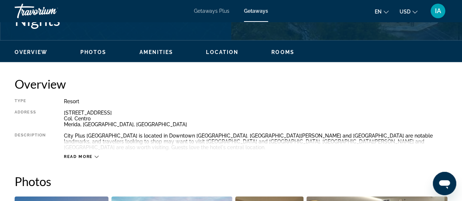
drag, startPoint x: 83, startPoint y: 152, endPoint x: 99, endPoint y: 142, distance: 18.7
click at [84, 155] on span "Read more" at bounding box center [78, 157] width 29 height 5
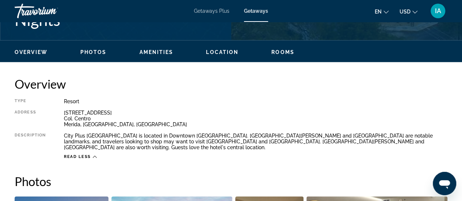
click at [227, 50] on span "Location" at bounding box center [222, 52] width 33 height 6
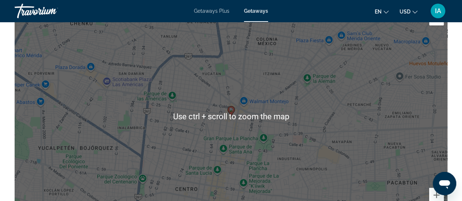
scroll to position [1073, 0]
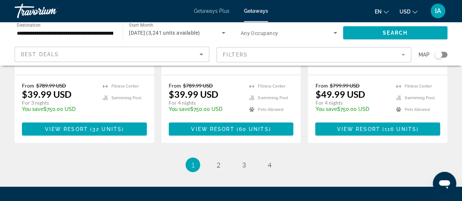
scroll to position [1057, 0]
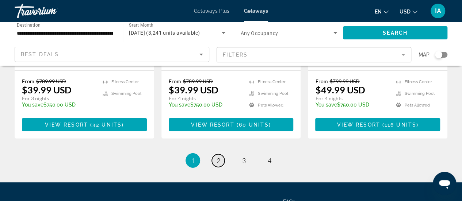
click at [213, 155] on link "page 2" at bounding box center [218, 161] width 13 height 13
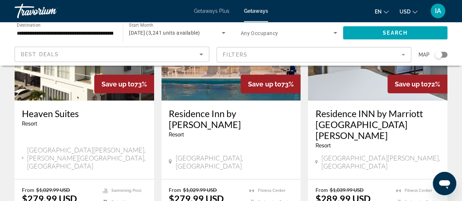
scroll to position [973, 0]
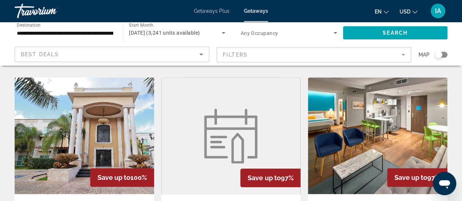
scroll to position [292, 0]
click at [108, 125] on img "Main content" at bounding box center [85, 135] width 140 height 117
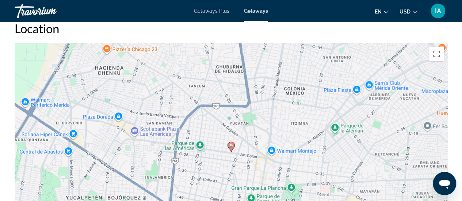
scroll to position [987, 0]
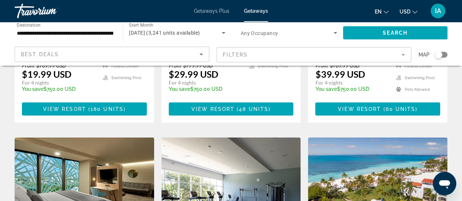
scroll to position [841, 0]
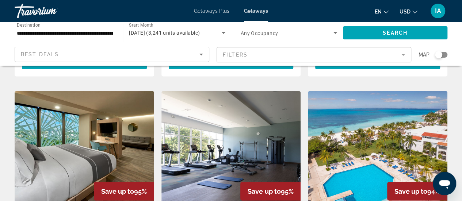
click at [388, 182] on div "Save up to 94%" at bounding box center [417, 191] width 60 height 19
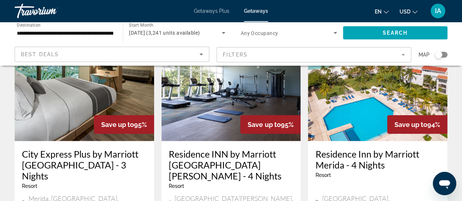
scroll to position [987, 0]
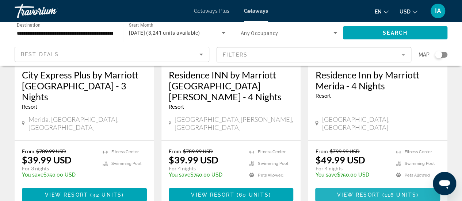
click at [367, 192] on span "View Resort" at bounding box center [358, 195] width 43 height 6
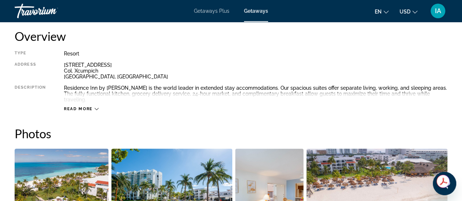
scroll to position [366, 0]
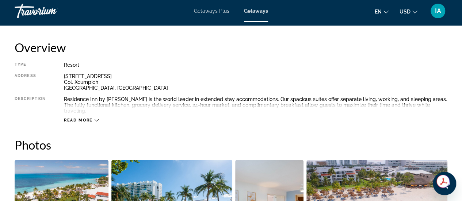
click at [95, 118] on icon "Main content" at bounding box center [97, 120] width 4 height 4
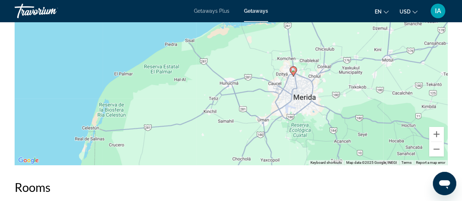
scroll to position [1097, 0]
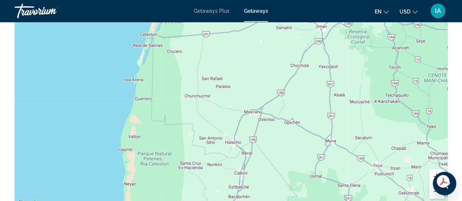
drag, startPoint x: 269, startPoint y: 115, endPoint x: 326, endPoint y: -19, distance: 146.1
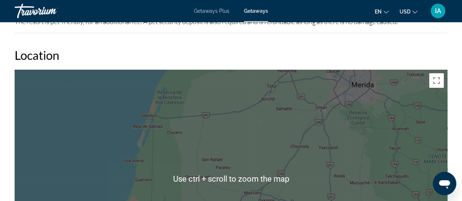
scroll to position [987, 0]
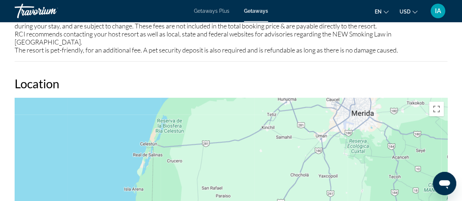
click at [224, 10] on span "Getaways Plus" at bounding box center [211, 11] width 35 height 6
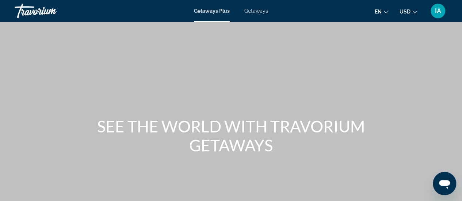
click at [262, 13] on span "Getaways" at bounding box center [257, 11] width 24 height 6
click at [260, 11] on span "Getaways" at bounding box center [256, 11] width 24 height 6
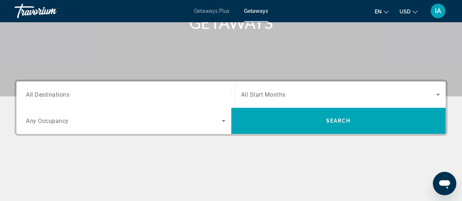
scroll to position [146, 0]
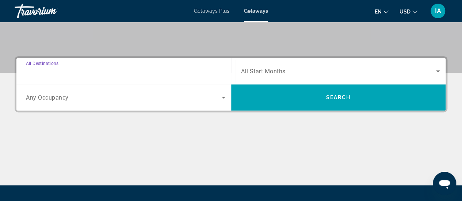
click at [140, 74] on input "Destination All Destinations" at bounding box center [126, 71] width 200 height 9
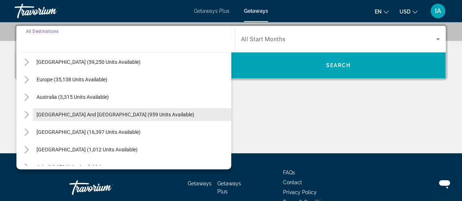
scroll to position [110, 0]
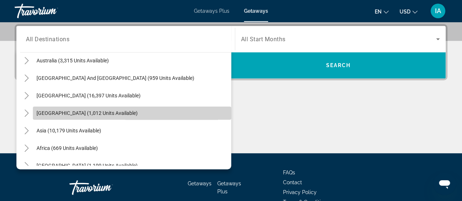
click at [137, 107] on span "Search widget" at bounding box center [132, 114] width 198 height 18
type input "**********"
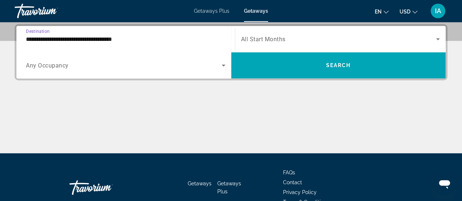
click at [299, 41] on span "Search widget" at bounding box center [339, 39] width 196 height 9
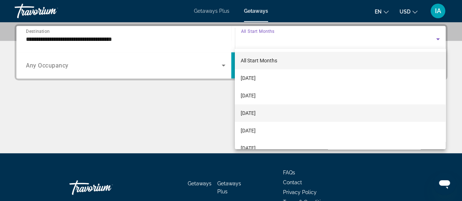
click at [256, 117] on span "[DATE]" at bounding box center [248, 113] width 15 height 9
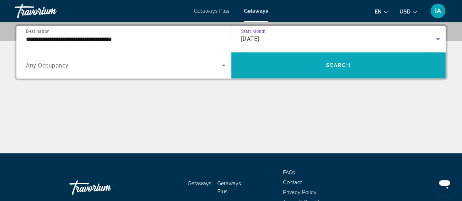
click at [317, 67] on span "Search widget" at bounding box center [338, 66] width 215 height 18
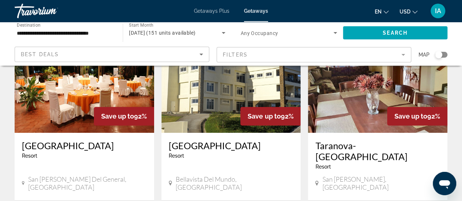
scroll to position [37, 0]
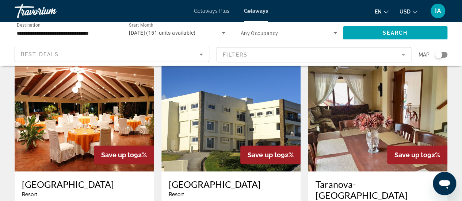
click at [118, 125] on img "Main content" at bounding box center [85, 113] width 140 height 117
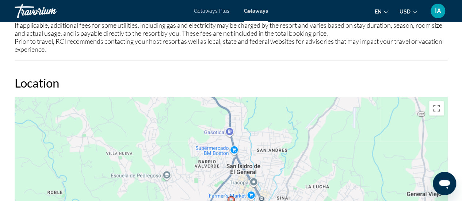
scroll to position [914, 0]
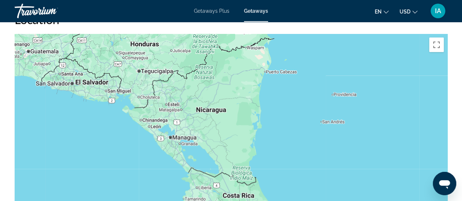
drag, startPoint x: 271, startPoint y: 128, endPoint x: 230, endPoint y: 212, distance: 93.7
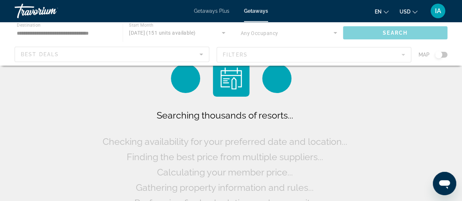
click at [70, 33] on div "Main content" at bounding box center [231, 44] width 462 height 44
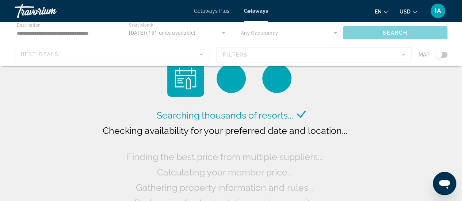
click at [69, 34] on div "Main content" at bounding box center [231, 44] width 462 height 44
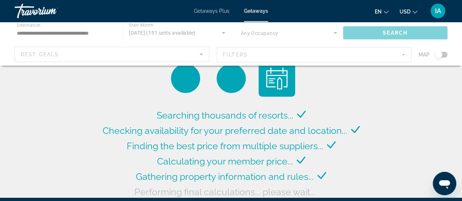
click at [81, 34] on div "Main content" at bounding box center [231, 44] width 462 height 44
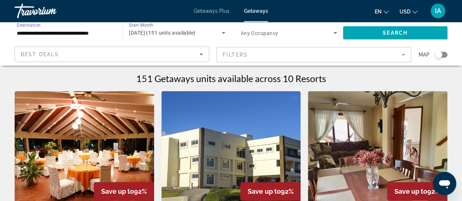
click at [81, 34] on input "**********" at bounding box center [65, 33] width 96 height 9
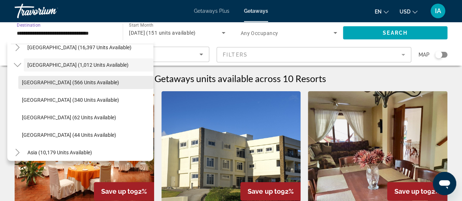
scroll to position [150, 0]
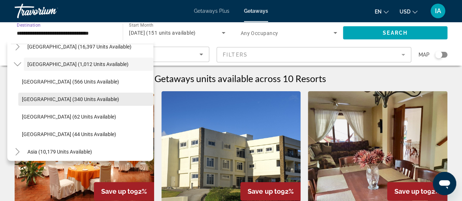
click at [101, 101] on span "Search widget" at bounding box center [85, 100] width 135 height 18
type input "**********"
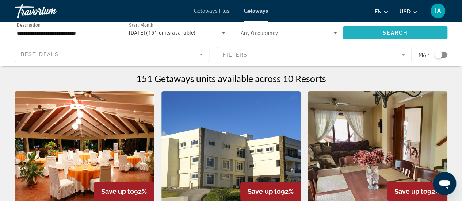
click at [409, 34] on span "Search widget" at bounding box center [395, 33] width 105 height 18
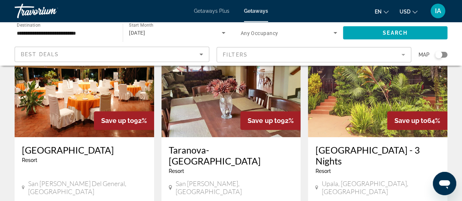
scroll to position [37, 0]
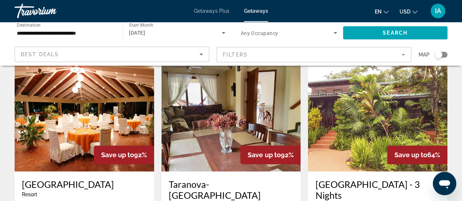
click at [112, 124] on img "Main content" at bounding box center [85, 113] width 140 height 117
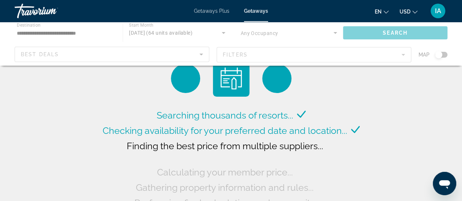
click at [65, 31] on div "Main content" at bounding box center [231, 44] width 462 height 44
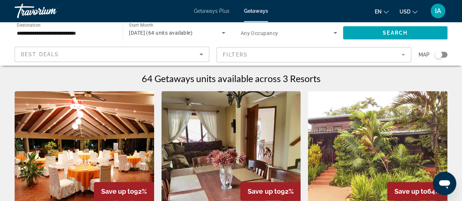
click at [65, 31] on input "**********" at bounding box center [65, 33] width 96 height 9
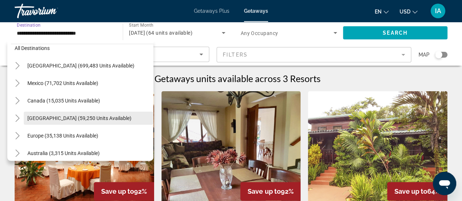
scroll to position [6, 0]
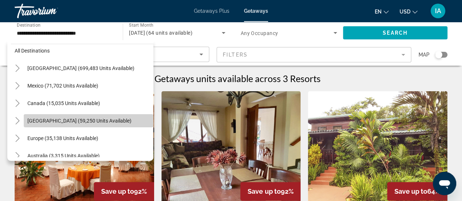
click at [92, 113] on span "Search widget" at bounding box center [89, 121] width 130 height 18
type input "**********"
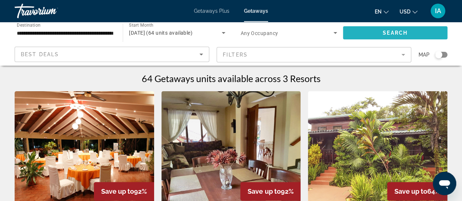
click at [386, 35] on span "Search" at bounding box center [395, 33] width 25 height 6
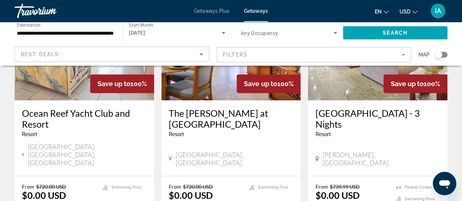
scroll to position [110, 0]
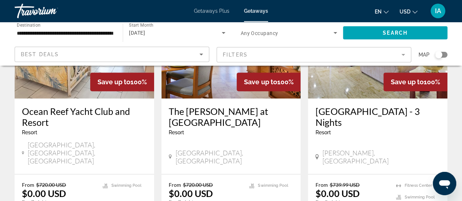
click at [359, 84] on img "Main content" at bounding box center [378, 40] width 140 height 117
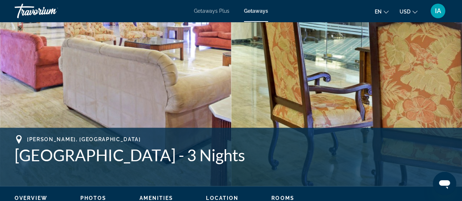
scroll to position [292, 0]
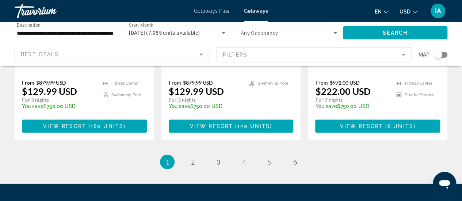
scroll to position [1023, 0]
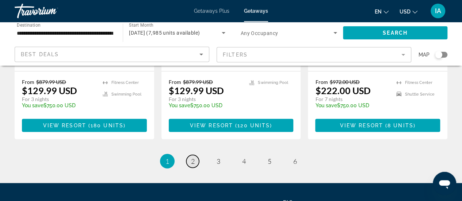
click at [190, 155] on link "page 2" at bounding box center [192, 161] width 13 height 13
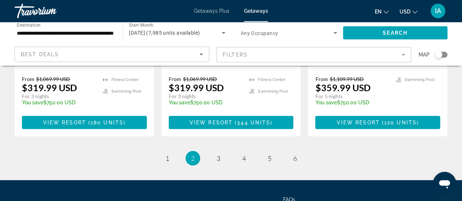
scroll to position [1048, 0]
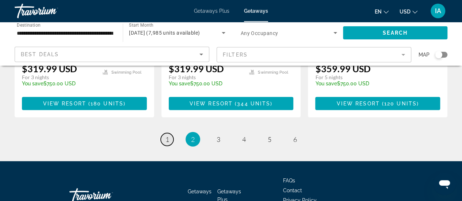
click at [164, 133] on link "page 1" at bounding box center [167, 139] width 13 height 13
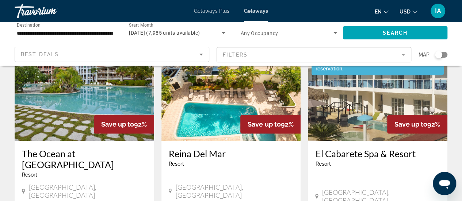
scroll to position [366, 0]
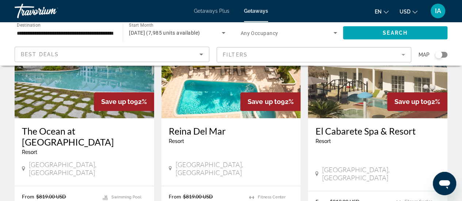
click at [79, 87] on img "Main content" at bounding box center [85, 59] width 140 height 117
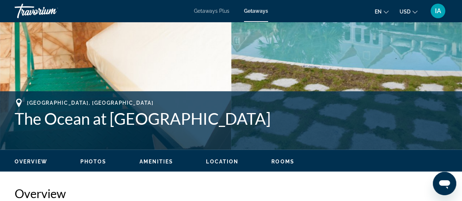
scroll to position [329, 0]
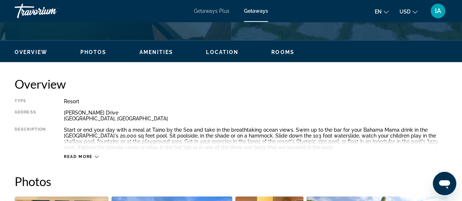
click at [86, 52] on span "Photos" at bounding box center [93, 52] width 26 height 6
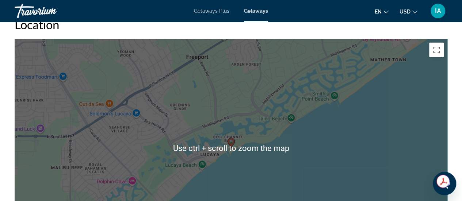
scroll to position [1154, 0]
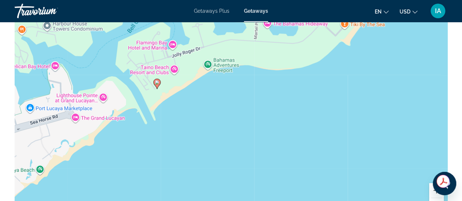
click at [157, 84] on image "Main content" at bounding box center [157, 82] width 4 height 4
click at [174, 41] on div "To navigate, press the arrow keys. To activate drag with keyboard, press Alt + …" at bounding box center [231, 112] width 433 height 219
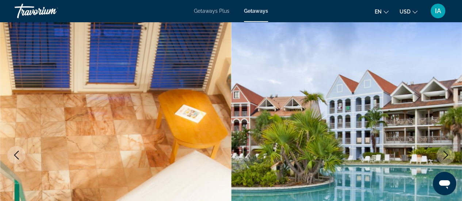
scroll to position [73, 0]
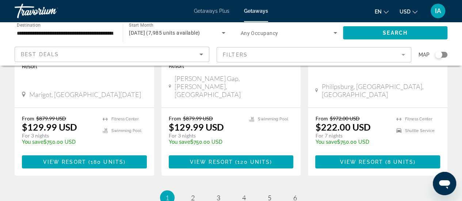
scroll to position [1054, 0]
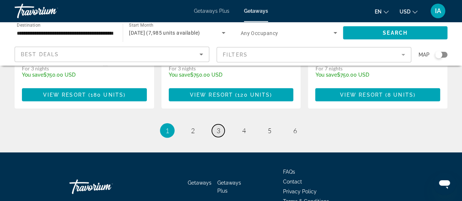
click at [222, 125] on link "page 3" at bounding box center [218, 131] width 13 height 13
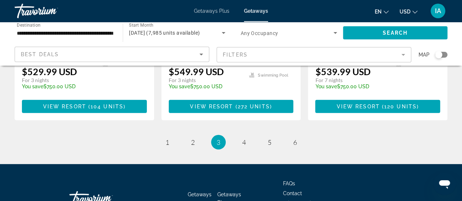
scroll to position [1046, 0]
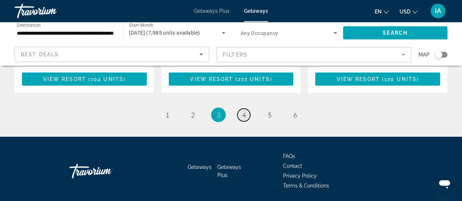
click at [245, 109] on link "page 4" at bounding box center [244, 115] width 13 height 13
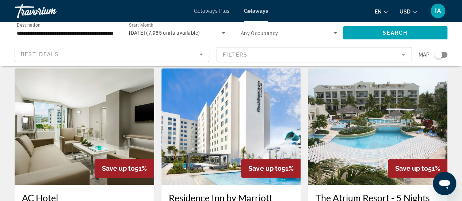
scroll to position [256, 0]
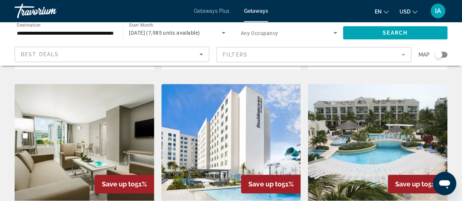
click at [211, 11] on span "Getaways Plus" at bounding box center [211, 11] width 35 height 6
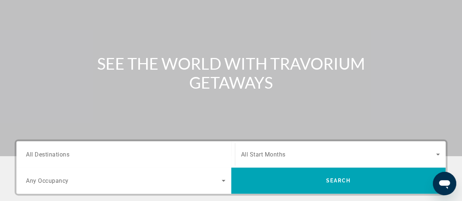
scroll to position [146, 0]
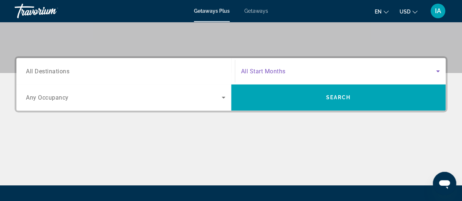
click at [254, 75] on span "Search widget" at bounding box center [339, 71] width 196 height 9
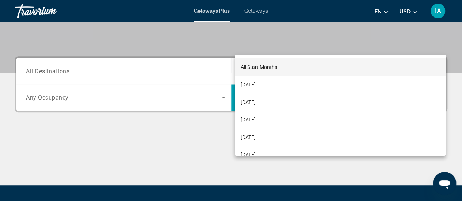
scroll to position [178, 0]
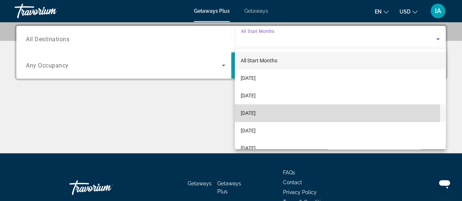
click at [256, 114] on span "[DATE]" at bounding box center [248, 113] width 15 height 9
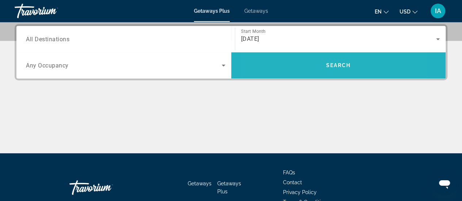
click at [298, 66] on span "Search widget" at bounding box center [338, 66] width 215 height 18
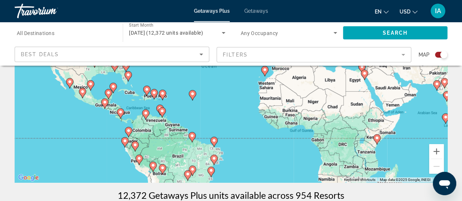
scroll to position [37, 0]
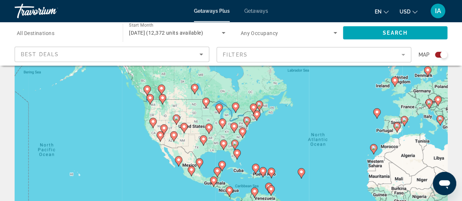
drag, startPoint x: 240, startPoint y: 106, endPoint x: 350, endPoint y: 110, distance: 110.1
click at [350, 110] on div "To activate drag with keyboard, press Alt + Enter. Once in keyboard drag state,…" at bounding box center [231, 146] width 433 height 219
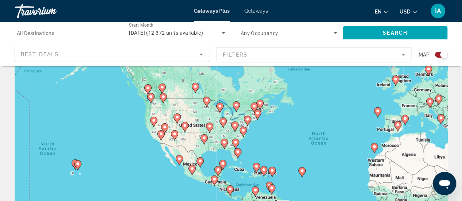
click at [67, 38] on div "Search widget" at bounding box center [65, 33] width 96 height 21
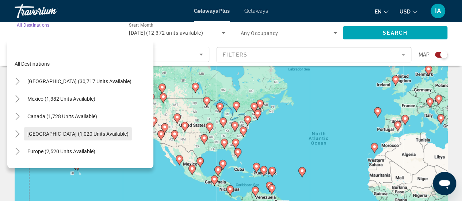
click at [77, 131] on span "Caribbean & Atlantic Islands (1,020 units available)" at bounding box center [77, 134] width 101 height 6
type input "**********"
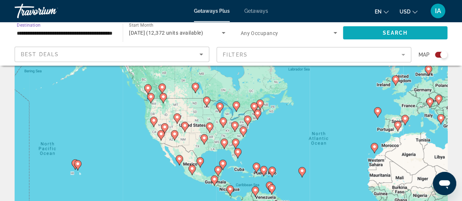
click at [381, 35] on span "Search widget" at bounding box center [395, 33] width 105 height 18
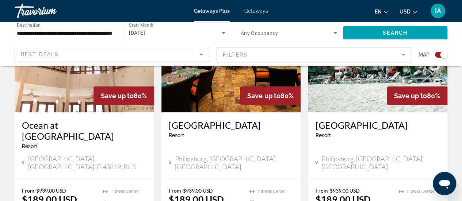
scroll to position [1243, 0]
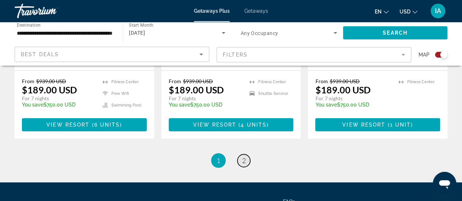
click at [245, 157] on span "2" at bounding box center [244, 161] width 4 height 8
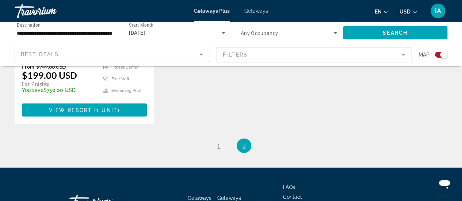
scroll to position [758, 0]
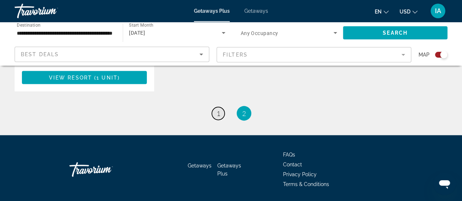
click at [218, 110] on span "1" at bounding box center [219, 114] width 4 height 8
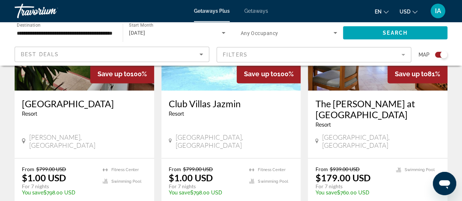
scroll to position [621, 0]
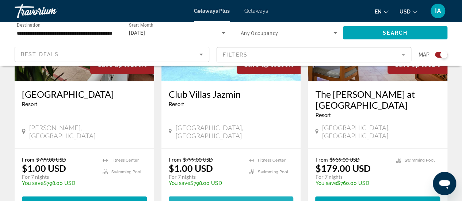
click at [227, 200] on span "View Resort" at bounding box center [213, 203] width 43 height 6
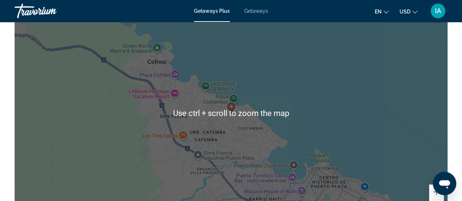
scroll to position [1206, 0]
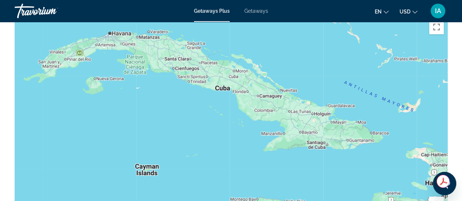
drag, startPoint x: 88, startPoint y: 92, endPoint x: 283, endPoint y: 128, distance: 198.1
click at [283, 128] on div "To activate drag with keyboard, press Alt + Enter. Once in keyboard drag state,…" at bounding box center [231, 125] width 433 height 219
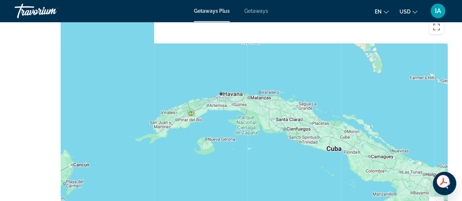
drag, startPoint x: 160, startPoint y: 88, endPoint x: 360, endPoint y: 141, distance: 206.3
click at [360, 141] on div "To activate drag with keyboard, press Alt + Enter. Once in keyboard drag state,…" at bounding box center [231, 125] width 433 height 219
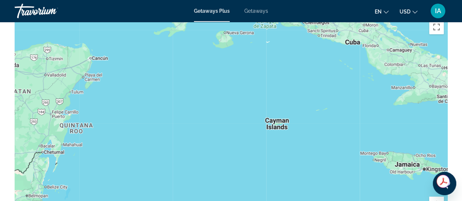
drag, startPoint x: 209, startPoint y: 111, endPoint x: 175, endPoint y: 4, distance: 112.7
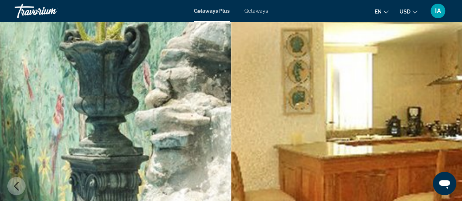
scroll to position [0, 0]
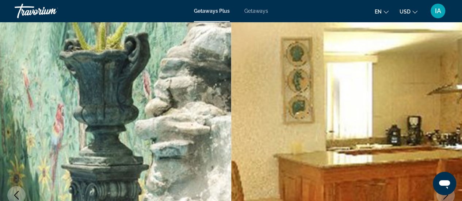
click at [252, 10] on span "Getaways" at bounding box center [257, 11] width 24 height 6
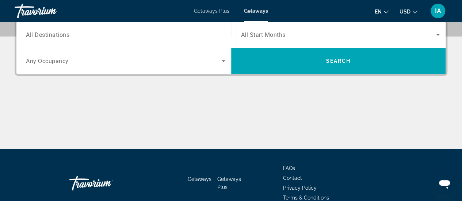
click at [105, 38] on input "Destination All Destinations" at bounding box center [126, 35] width 200 height 9
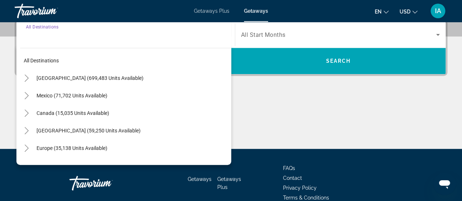
scroll to position [178, 0]
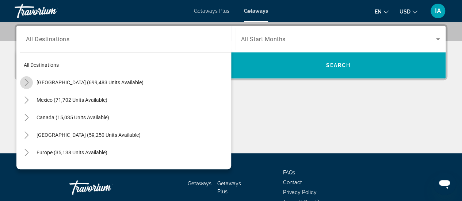
click at [26, 80] on icon "Toggle United States (699,483 units available)" at bounding box center [26, 82] width 4 height 7
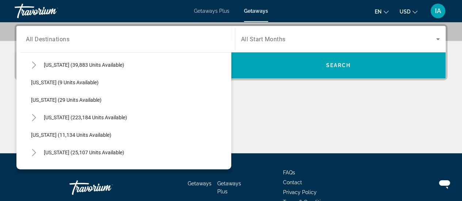
scroll to position [94, 0]
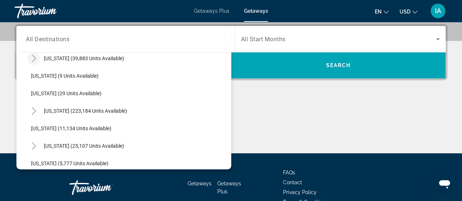
click at [33, 56] on icon "Toggle Colorado (39,883 units available)" at bounding box center [34, 58] width 4 height 7
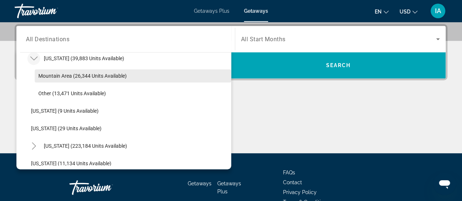
click at [145, 76] on span "Search widget" at bounding box center [133, 76] width 197 height 18
type input "**********"
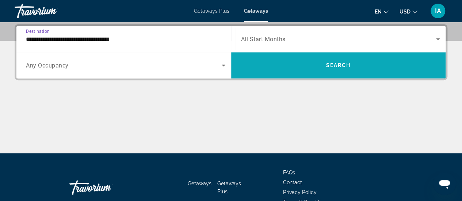
click at [292, 63] on span "Search widget" at bounding box center [338, 66] width 215 height 18
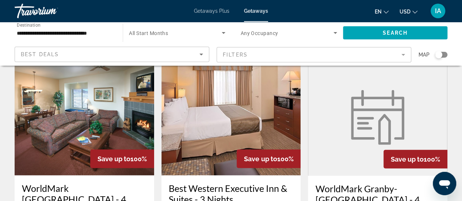
scroll to position [804, 0]
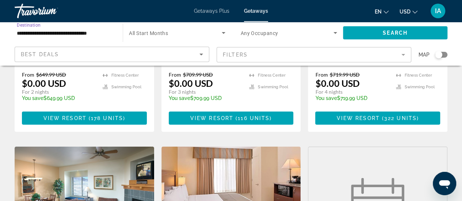
click at [60, 33] on input "**********" at bounding box center [65, 33] width 96 height 9
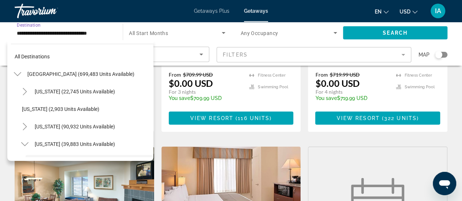
scroll to position [61, 0]
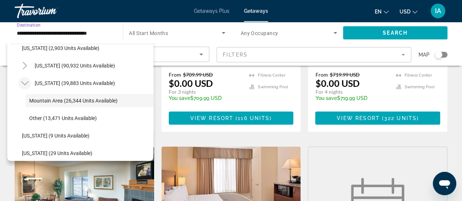
click at [28, 84] on icon "Toggle Colorado (39,883 units available)" at bounding box center [24, 83] width 7 height 7
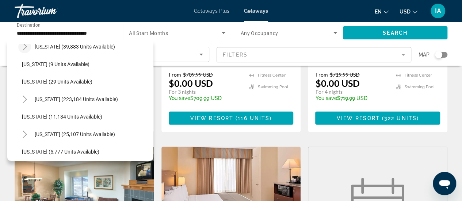
scroll to position [134, 0]
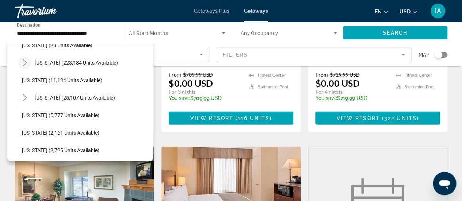
click at [29, 65] on mat-icon "Toggle Florida (223,184 units available)" at bounding box center [24, 63] width 13 height 13
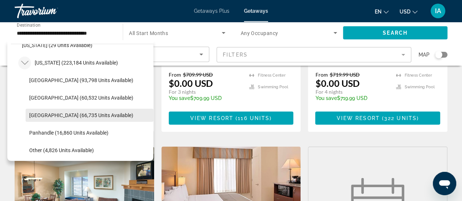
scroll to position [171, 0]
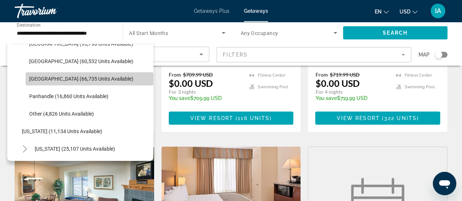
click at [103, 79] on span "[GEOGRAPHIC_DATA] (66,735 units available)" at bounding box center [81, 79] width 104 height 6
type input "**********"
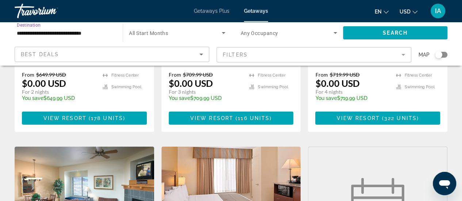
click at [158, 31] on span "All Start Months" at bounding box center [148, 33] width 39 height 6
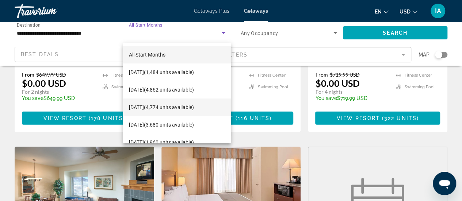
click at [163, 105] on span "November 2025 (4,774 units available)" at bounding box center [161, 107] width 65 height 9
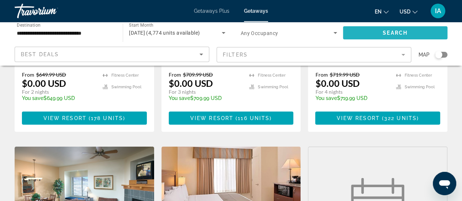
click at [378, 31] on span "Search widget" at bounding box center [395, 33] width 105 height 18
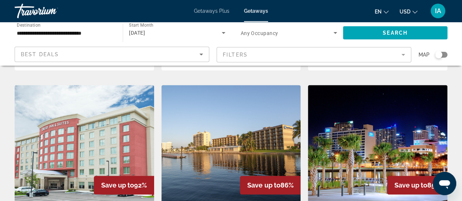
scroll to position [292, 0]
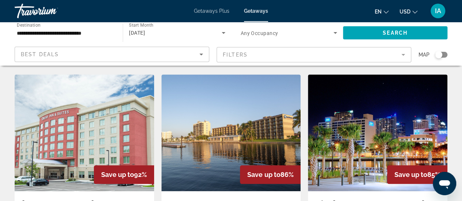
click at [398, 123] on img "Main content" at bounding box center [378, 133] width 140 height 117
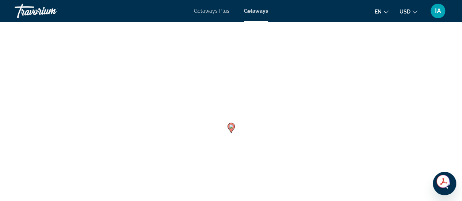
scroll to position [1023, 0]
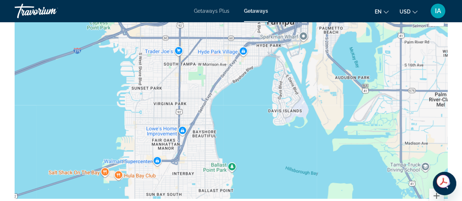
drag, startPoint x: 320, startPoint y: 133, endPoint x: 293, endPoint y: 18, distance: 118.6
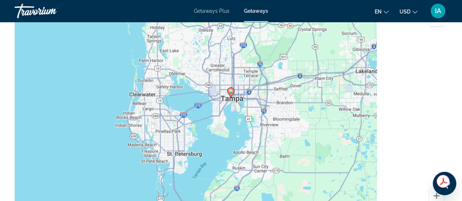
drag, startPoint x: 402, startPoint y: 107, endPoint x: 166, endPoint y: 126, distance: 236.9
click at [166, 126] on div "To activate drag with keyboard, press Alt + Enter. Once in keyboard drag state,…" at bounding box center [231, 117] width 433 height 219
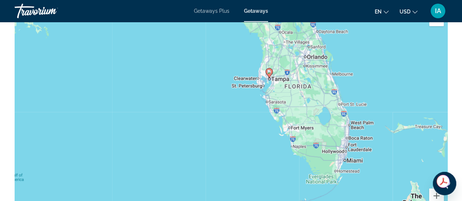
drag, startPoint x: 335, startPoint y: 163, endPoint x: 271, endPoint y: 76, distance: 107.2
click at [272, 79] on div "To activate drag with keyboard, press Alt + Enter. Once in keyboard drag state,…" at bounding box center [231, 117] width 433 height 219
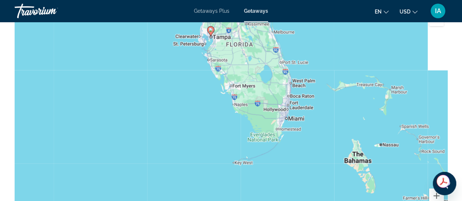
click at [260, 57] on div "To activate drag with keyboard, press Alt + Enter. Once in keyboard drag state,…" at bounding box center [231, 117] width 433 height 219
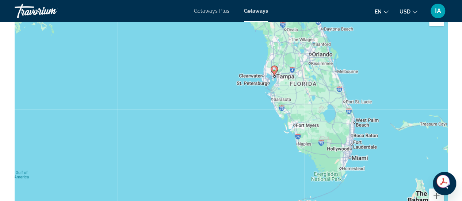
drag, startPoint x: 274, startPoint y: 77, endPoint x: 413, endPoint y: 173, distance: 168.8
click at [413, 173] on div "To activate drag with keyboard, press Alt + Enter. Once in keyboard drag state,…" at bounding box center [231, 117] width 433 height 219
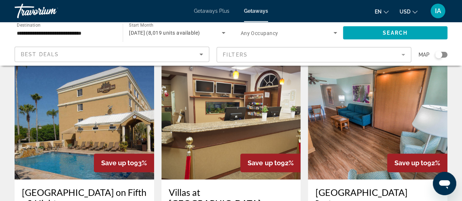
scroll to position [73, 0]
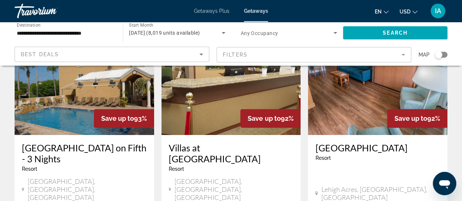
click at [64, 34] on input "**********" at bounding box center [65, 33] width 96 height 9
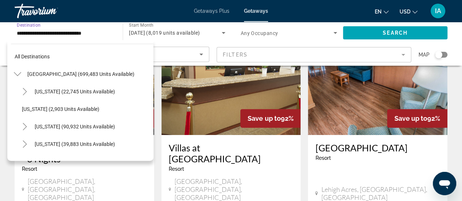
scroll to position [149, 0]
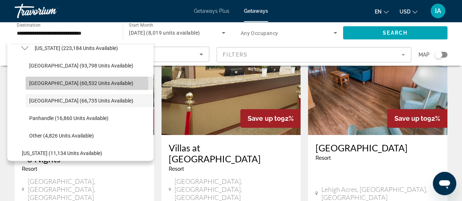
click at [40, 86] on span "Search widget" at bounding box center [90, 84] width 128 height 18
type input "**********"
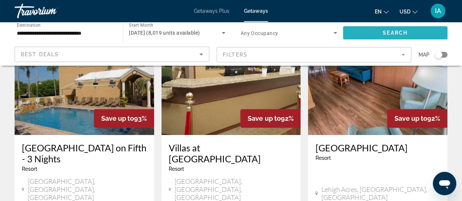
click at [379, 34] on span "Search widget" at bounding box center [395, 33] width 105 height 18
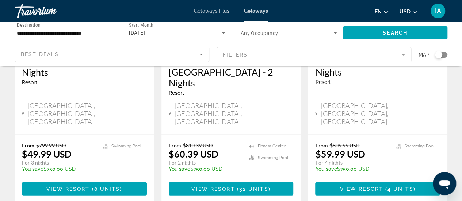
scroll to position [1046, 0]
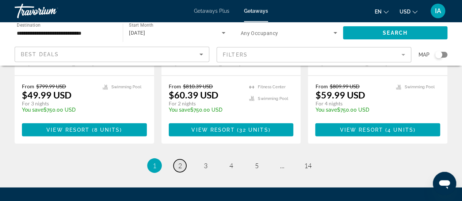
click at [181, 162] on span "2" at bounding box center [180, 166] width 4 height 8
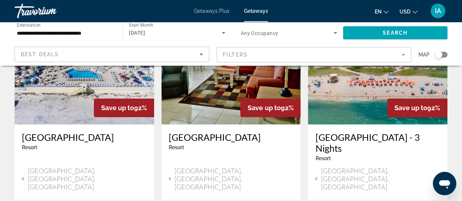
scroll to position [366, 0]
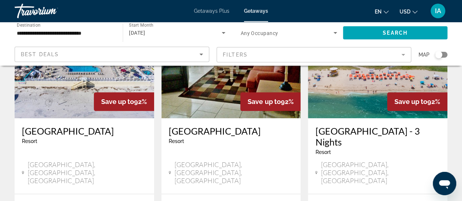
click at [358, 83] on img "Main content" at bounding box center [378, 59] width 140 height 117
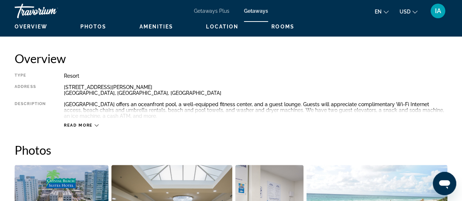
scroll to position [366, 0]
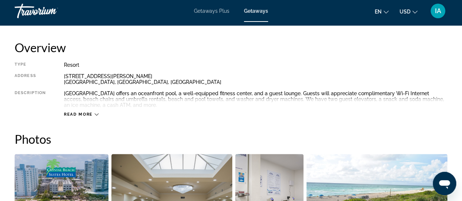
click at [89, 109] on div "Read more" at bounding box center [256, 107] width 384 height 20
click at [83, 113] on span "Read more" at bounding box center [78, 114] width 29 height 5
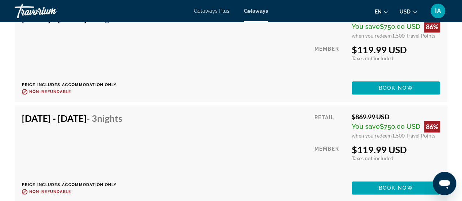
scroll to position [1828, 0]
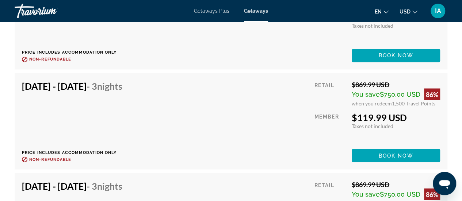
scroll to position [1961, 0]
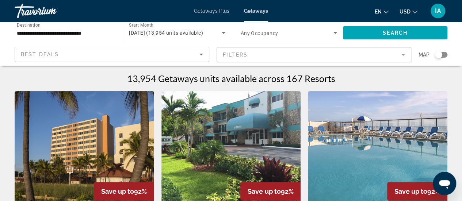
click at [370, 114] on img "Main content" at bounding box center [378, 149] width 140 height 117
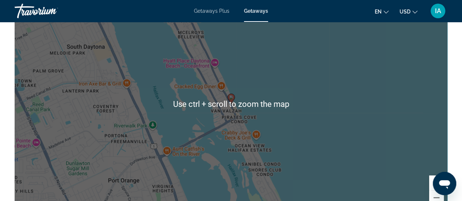
scroll to position [1097, 0]
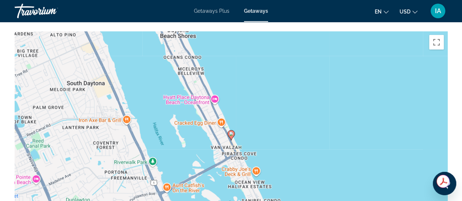
click at [229, 154] on div "To activate drag with keyboard, press Alt + Enter. Once in keyboard drag state,…" at bounding box center [231, 140] width 433 height 219
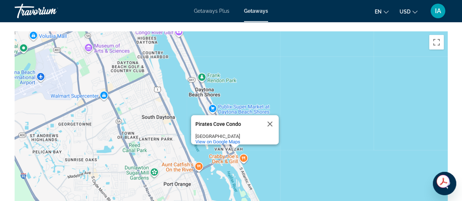
click at [231, 151] on div "To activate drag with keyboard, press Alt + Enter. Once in keyboard drag state,…" at bounding box center [231, 140] width 433 height 219
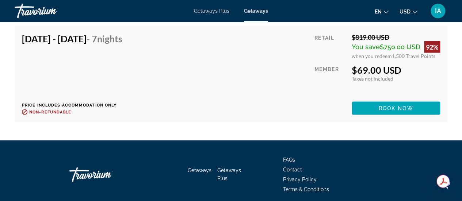
scroll to position [1987, 0]
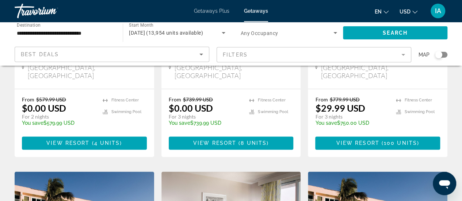
scroll to position [475, 0]
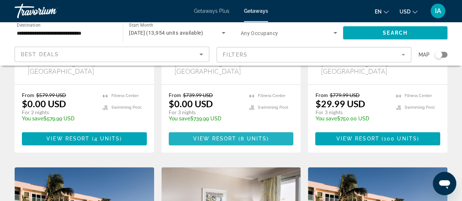
click at [252, 136] on span "8 units" at bounding box center [254, 139] width 26 height 6
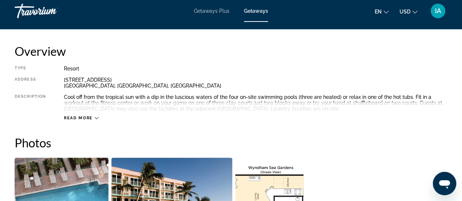
scroll to position [402, 0]
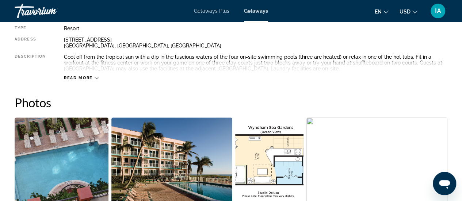
click at [83, 75] on div "Read more" at bounding box center [256, 71] width 384 height 20
click at [85, 79] on span "Read more" at bounding box center [78, 78] width 29 height 5
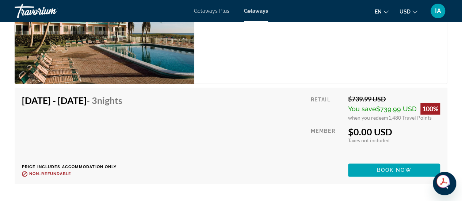
scroll to position [1981, 0]
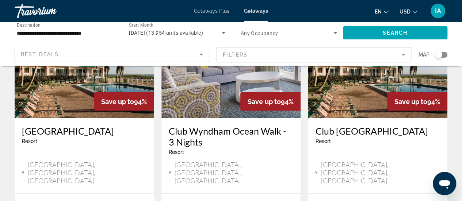
scroll to position [658, 0]
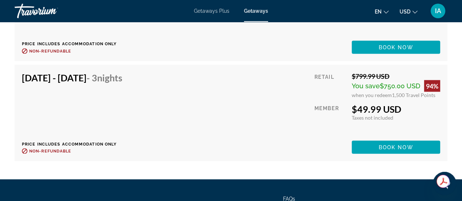
scroll to position [2101, 0]
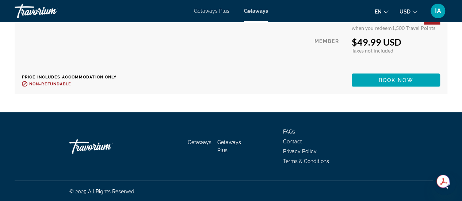
drag, startPoint x: 222, startPoint y: 75, endPoint x: 218, endPoint y: 79, distance: 5.2
click at [219, 78] on div "[DATE] - [DATE] - 3 Nights Price includes accommodation only Refundable until :…" at bounding box center [231, 46] width 419 height 82
click at [376, 76] on span "Main content" at bounding box center [396, 81] width 88 height 18
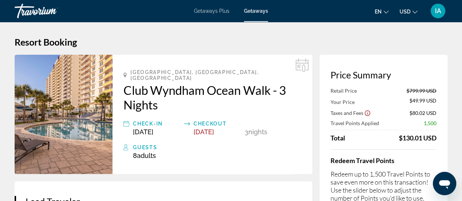
click at [299, 68] on icon "Main content" at bounding box center [302, 64] width 13 height 13
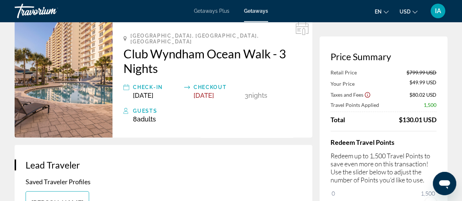
scroll to position [73, 0]
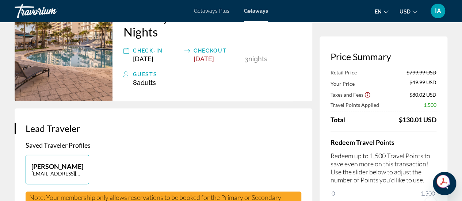
click at [79, 155] on button "[PERSON_NAME] [EMAIL_ADDRESS][DOMAIN_NAME]" at bounding box center [58, 170] width 64 height 30
type input "****"
type input "********"
type input "**********"
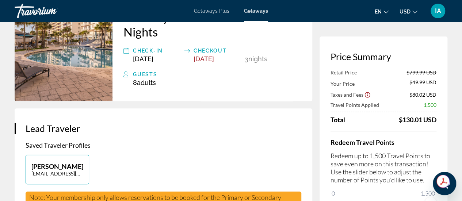
type input "*******"
click at [80, 163] on p "[PERSON_NAME]" at bounding box center [57, 167] width 52 height 8
type input "****"
type input "********"
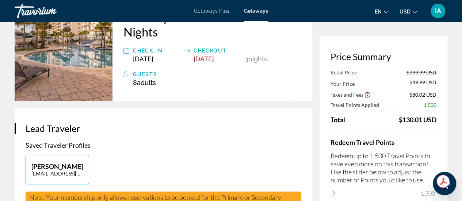
type input "**********"
type input "*******"
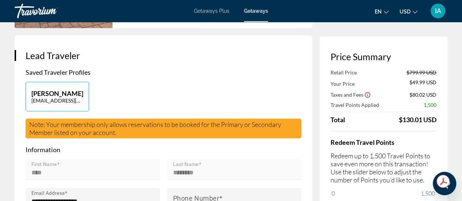
scroll to position [183, 0]
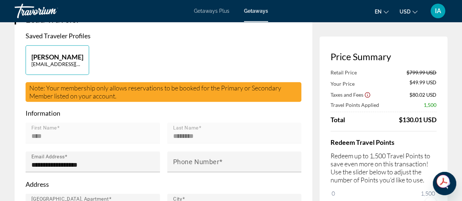
click at [435, 5] on div "IA" at bounding box center [438, 11] width 15 height 15
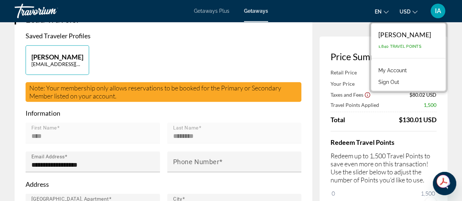
click at [397, 68] on link "My Account" at bounding box center [393, 71] width 36 height 10
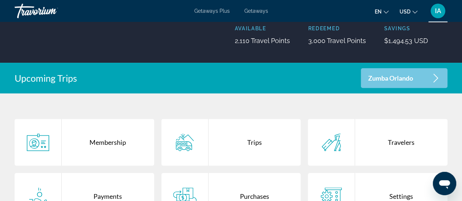
scroll to position [146, 0]
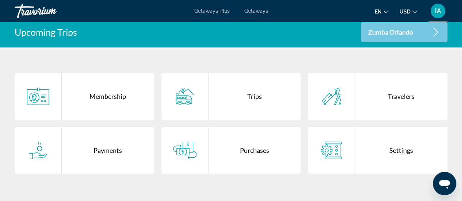
click at [101, 100] on div "Membership" at bounding box center [108, 96] width 92 height 47
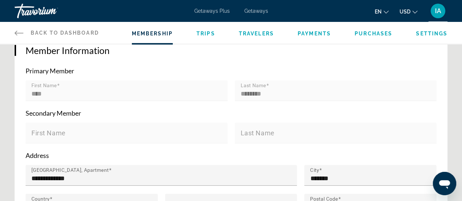
scroll to position [146, 0]
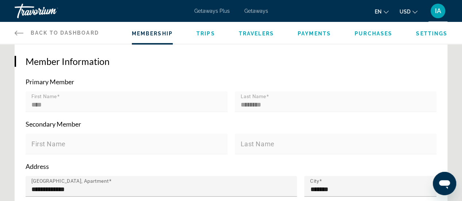
click at [94, 142] on mat-form-field "First Name" at bounding box center [127, 148] width 202 height 29
click at [26, 27] on link "Back to Dashboard Dashboard" at bounding box center [57, 33] width 84 height 22
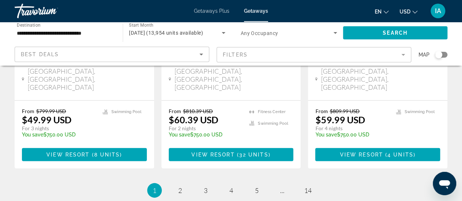
scroll to position [1023, 0]
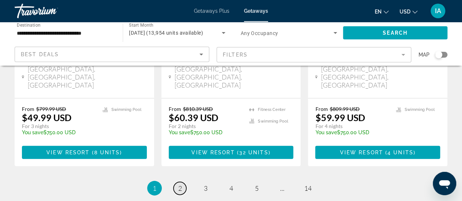
click at [179, 182] on link "page 2" at bounding box center [180, 188] width 13 height 13
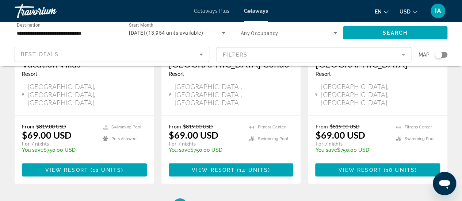
scroll to position [1057, 0]
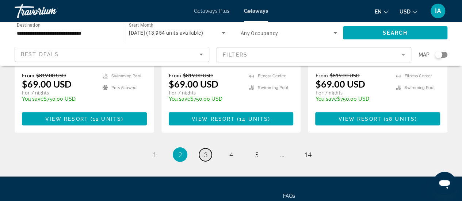
click at [208, 149] on link "page 3" at bounding box center [205, 155] width 13 height 13
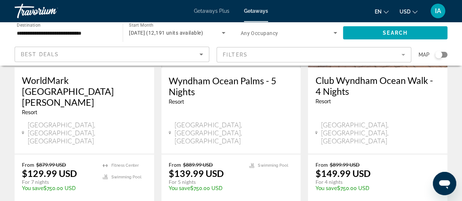
scroll to position [1060, 0]
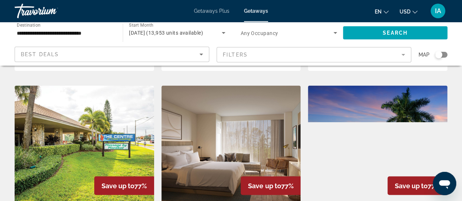
scroll to position [621, 0]
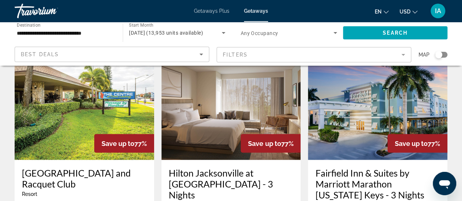
click at [23, 30] on input "**********" at bounding box center [65, 33] width 96 height 9
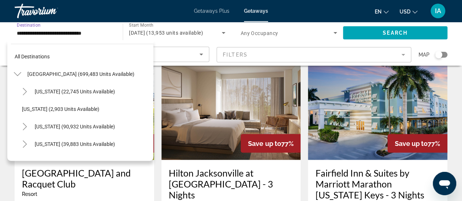
scroll to position [131, 0]
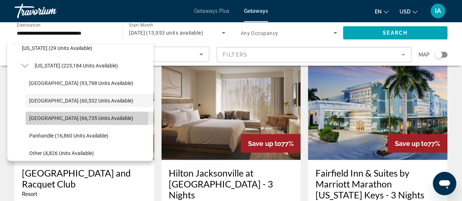
click at [37, 116] on span "[GEOGRAPHIC_DATA] (66,735 units available)" at bounding box center [81, 119] width 104 height 6
type input "**********"
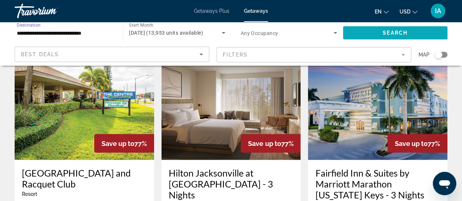
click at [385, 31] on span "Search" at bounding box center [395, 33] width 25 height 6
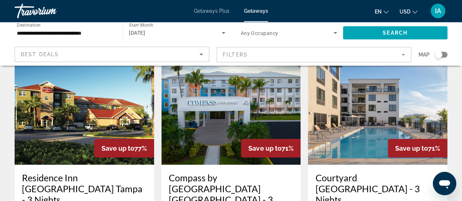
scroll to position [1023, 0]
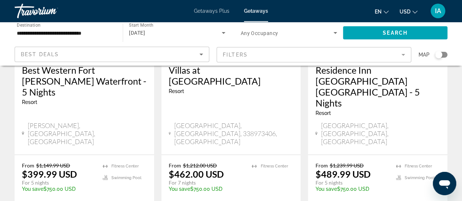
scroll to position [1057, 0]
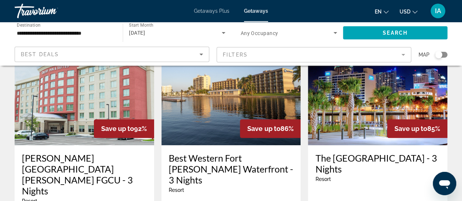
scroll to position [329, 0]
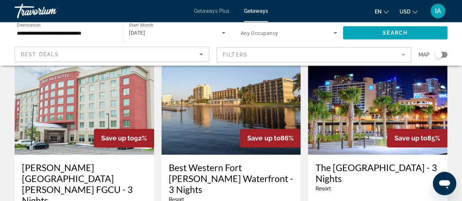
click at [386, 85] on img "Main content" at bounding box center [378, 96] width 140 height 117
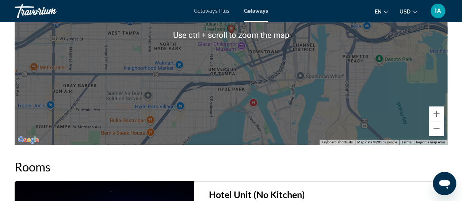
scroll to position [1097, 0]
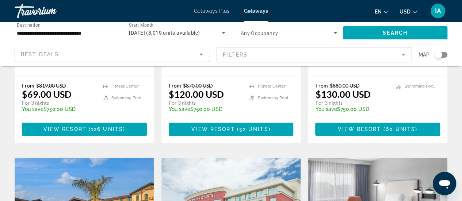
scroll to position [585, 0]
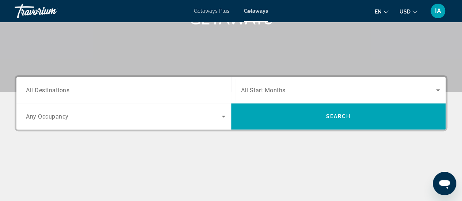
scroll to position [146, 0]
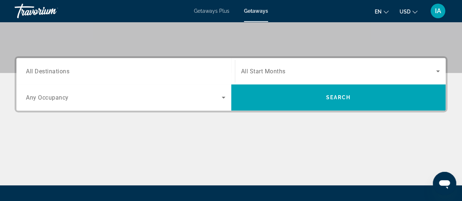
click at [160, 76] on div "Search widget" at bounding box center [126, 71] width 200 height 21
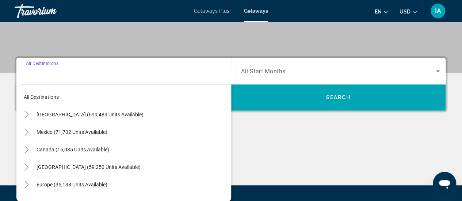
scroll to position [178, 0]
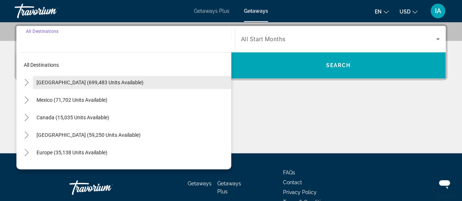
click at [48, 81] on span "[GEOGRAPHIC_DATA] (699,483 units available)" at bounding box center [90, 83] width 107 height 6
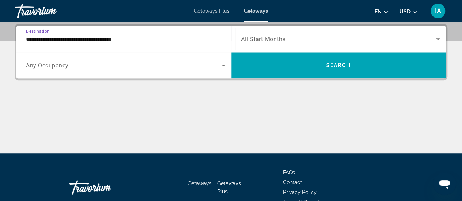
click at [31, 42] on input "**********" at bounding box center [126, 39] width 200 height 9
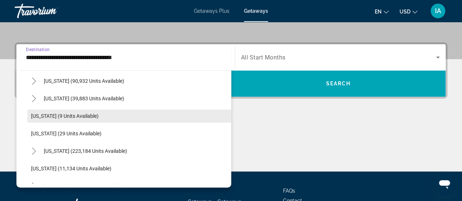
scroll to position [73, 0]
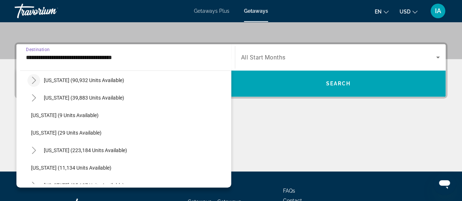
click at [35, 83] on icon "Toggle California (90,932 units available)" at bounding box center [33, 80] width 7 height 7
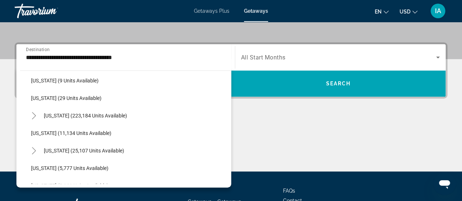
scroll to position [219, 0]
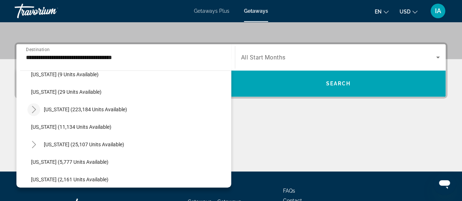
click at [35, 113] on mat-icon "Toggle Florida (223,184 units available)" at bounding box center [33, 109] width 13 height 13
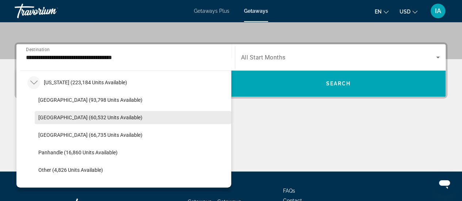
scroll to position [256, 0]
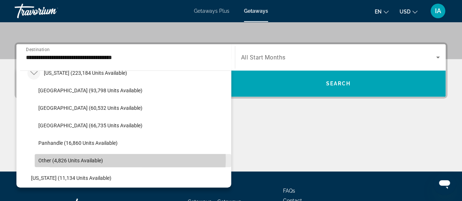
click at [45, 158] on span "Other (4,826 units available)" at bounding box center [70, 161] width 65 height 6
type input "**********"
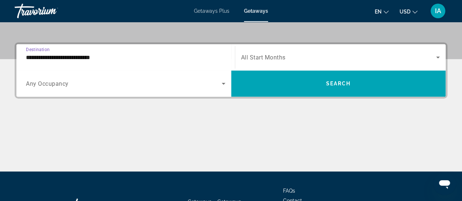
scroll to position [178, 0]
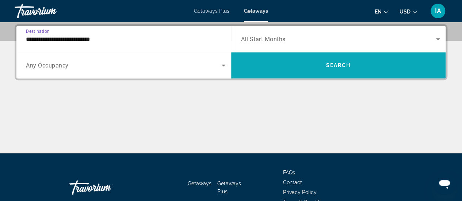
click at [316, 67] on span "Search widget" at bounding box center [338, 66] width 215 height 18
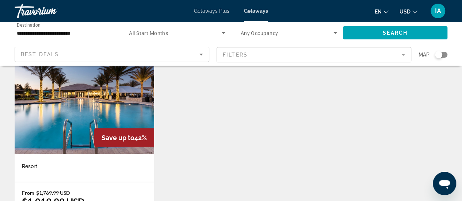
scroll to position [512, 0]
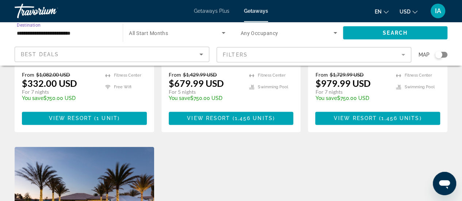
click at [85, 31] on input "**********" at bounding box center [65, 33] width 96 height 9
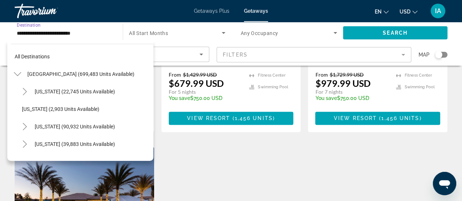
scroll to position [184, 0]
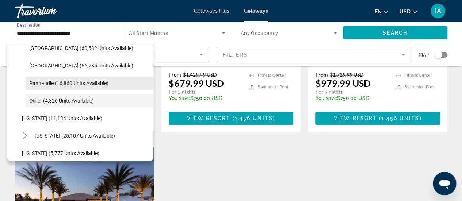
click at [60, 87] on span "Search widget" at bounding box center [90, 84] width 128 height 18
type input "**********"
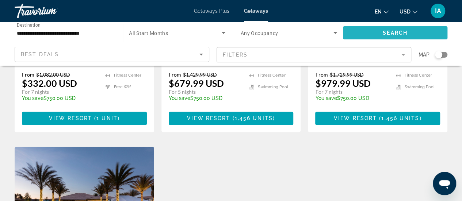
click at [359, 29] on span "Search widget" at bounding box center [395, 33] width 105 height 18
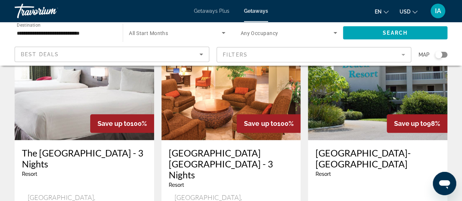
scroll to position [366, 0]
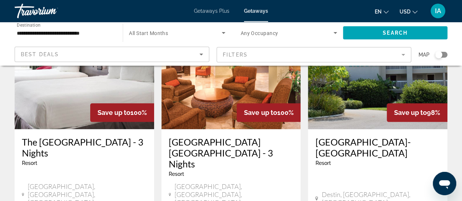
click at [90, 82] on img "Main content" at bounding box center [85, 70] width 140 height 117
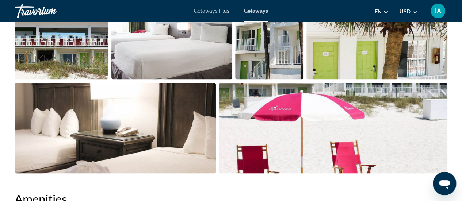
scroll to position [512, 0]
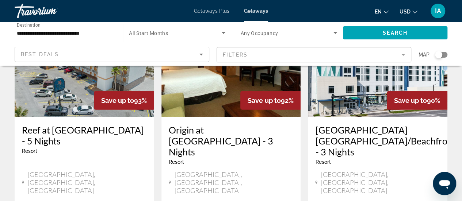
scroll to position [914, 0]
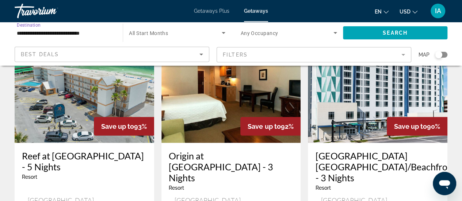
click at [75, 34] on input "**********" at bounding box center [65, 33] width 96 height 9
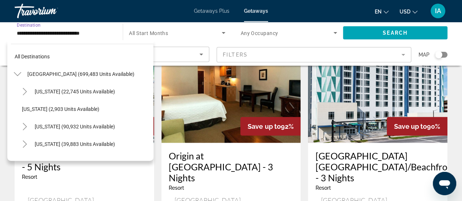
scroll to position [166, 0]
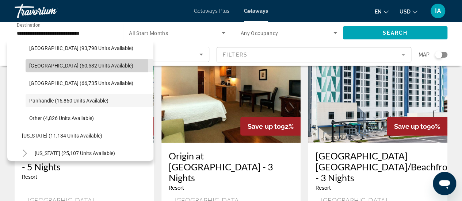
click at [77, 67] on span "[GEOGRAPHIC_DATA] (60,532 units available)" at bounding box center [81, 66] width 104 height 6
type input "**********"
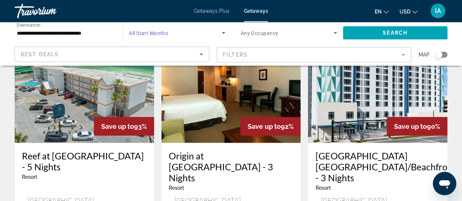
click at [170, 35] on span "Search widget" at bounding box center [175, 33] width 92 height 9
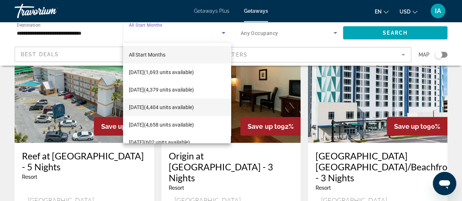
click at [133, 106] on span "[DATE] (4,404 units available)" at bounding box center [161, 107] width 65 height 9
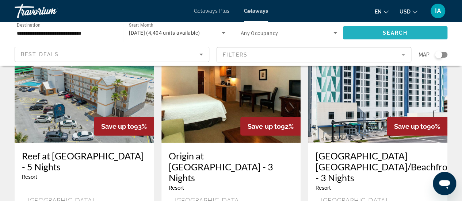
click at [370, 33] on span "Search widget" at bounding box center [395, 33] width 105 height 18
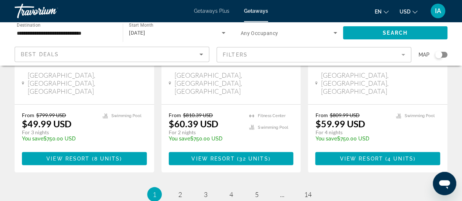
scroll to position [1023, 0]
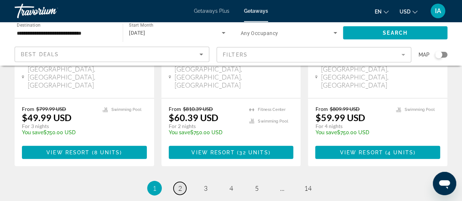
click at [178, 182] on link "page 2" at bounding box center [180, 188] width 13 height 13
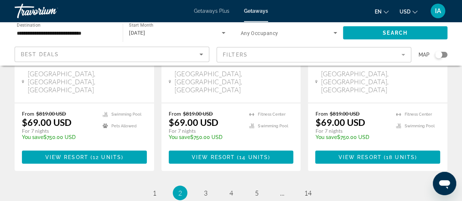
scroll to position [1023, 0]
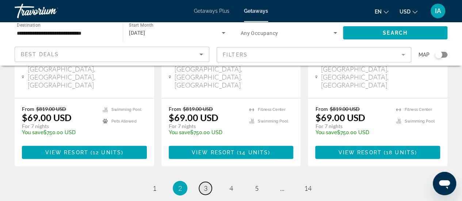
click at [210, 182] on link "page 3" at bounding box center [205, 188] width 13 height 13
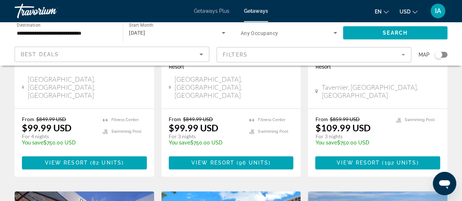
scroll to position [439, 0]
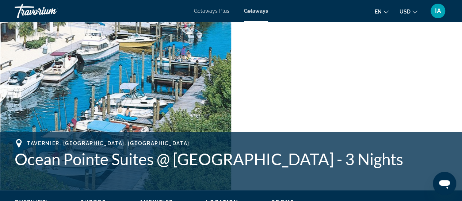
scroll to position [329, 0]
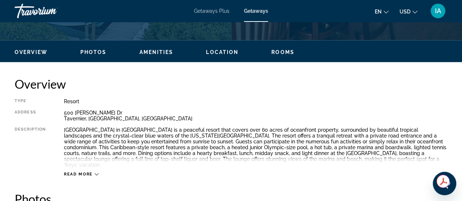
click at [84, 172] on span "Read more" at bounding box center [78, 174] width 29 height 5
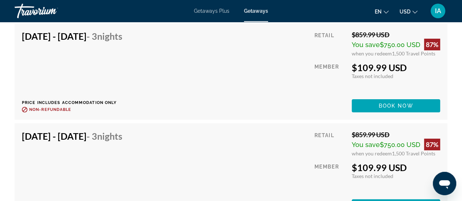
scroll to position [2741, 0]
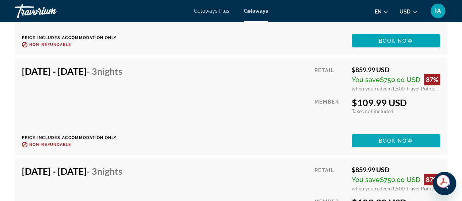
click at [376, 141] on span "Main content" at bounding box center [396, 141] width 88 height 18
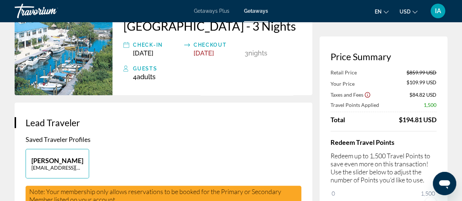
scroll to position [37, 0]
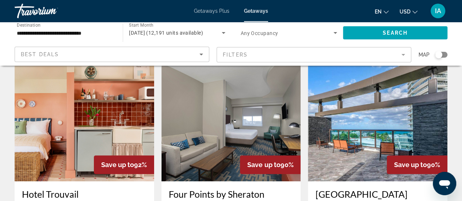
scroll to position [73, 0]
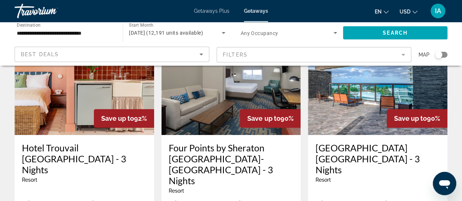
click at [366, 112] on img "Main content" at bounding box center [378, 76] width 140 height 117
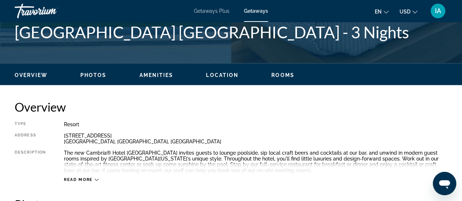
scroll to position [292, 0]
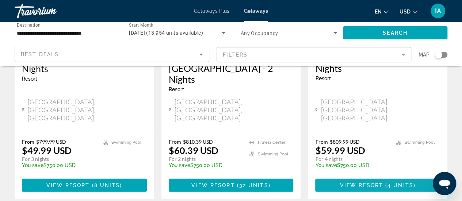
scroll to position [1023, 0]
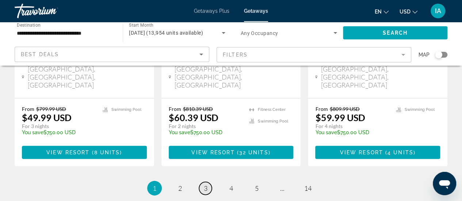
click at [206, 185] on span "3" at bounding box center [206, 189] width 4 height 8
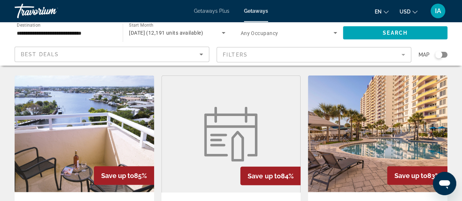
scroll to position [914, 0]
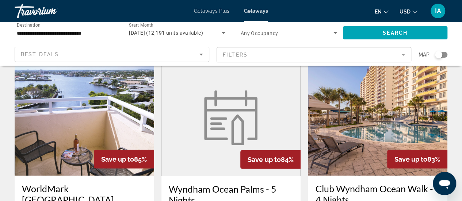
click at [68, 78] on img "Main content" at bounding box center [85, 117] width 140 height 117
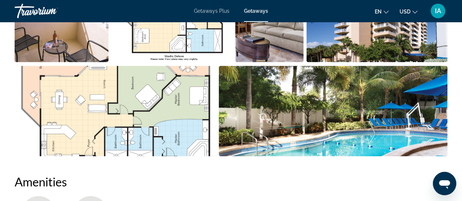
scroll to position [694, 0]
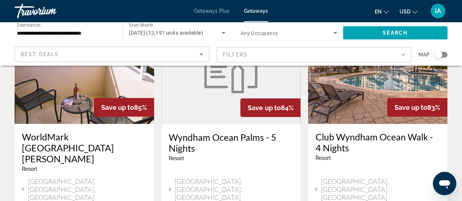
scroll to position [1060, 0]
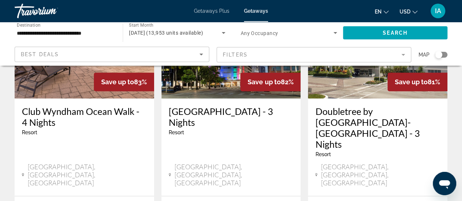
scroll to position [146, 0]
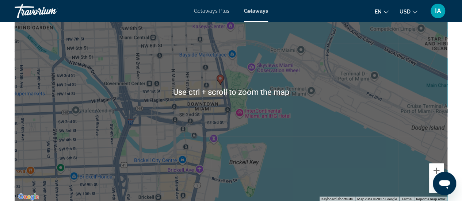
scroll to position [985, 0]
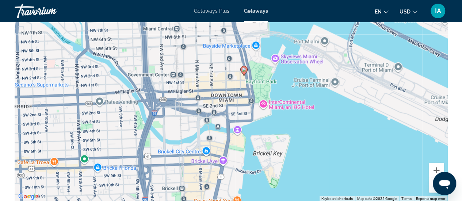
drag, startPoint x: 303, startPoint y: 82, endPoint x: 325, endPoint y: 73, distance: 23.3
click at [325, 73] on div "To activate drag with keyboard, press Alt + Enter. Once in keyboard drag state,…" at bounding box center [231, 91] width 433 height 219
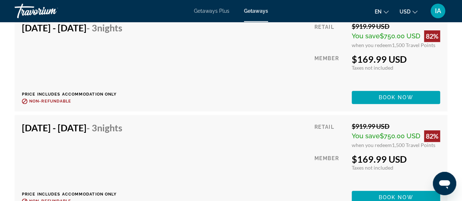
scroll to position [1716, 0]
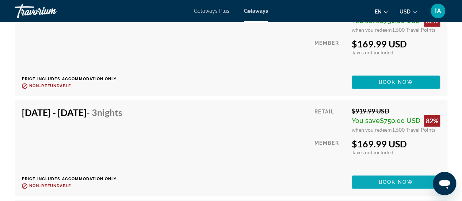
click at [387, 180] on span "Book now" at bounding box center [396, 182] width 35 height 6
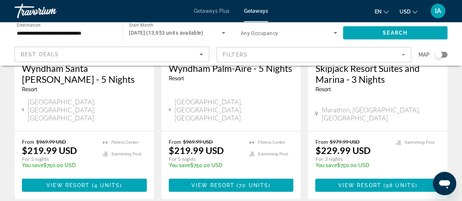
scroll to position [1057, 0]
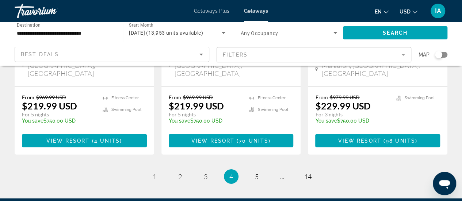
click at [198, 170] on ul "4 / 14 page 1 page 2 page 3 You're on page 4 page 5 page ... page 14" at bounding box center [231, 177] width 433 height 15
click at [204, 173] on span "3" at bounding box center [206, 177] width 4 height 8
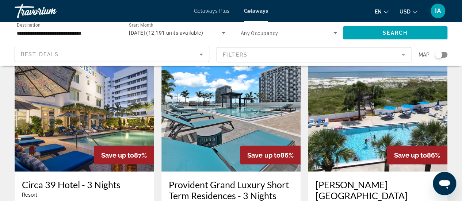
scroll to position [621, 0]
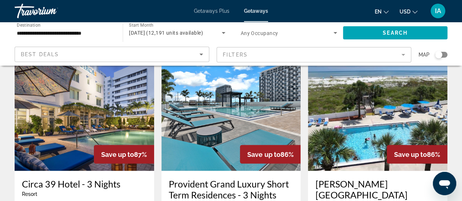
click at [107, 100] on img "Main content" at bounding box center [85, 112] width 140 height 117
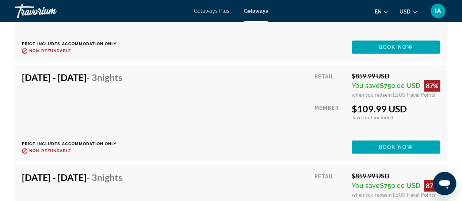
scroll to position [1718, 0]
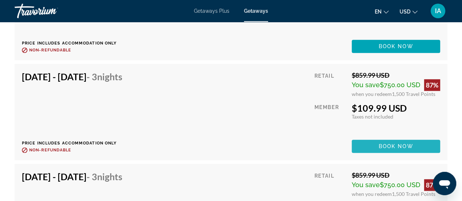
click at [375, 145] on span "Main content" at bounding box center [396, 147] width 88 height 18
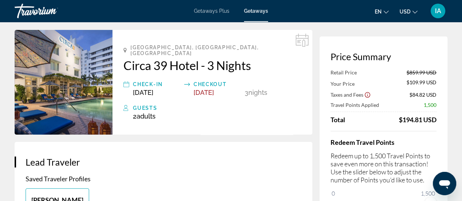
scroll to position [37, 0]
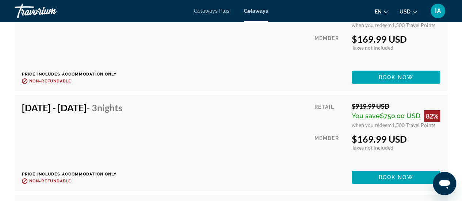
scroll to position [2522, 0]
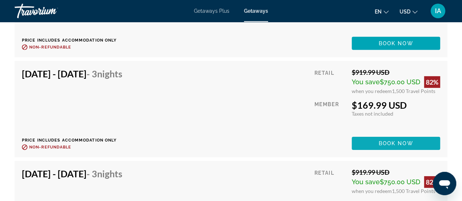
click at [393, 147] on span "Main content" at bounding box center [396, 144] width 88 height 18
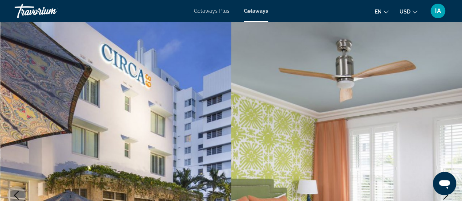
scroll to position [146, 0]
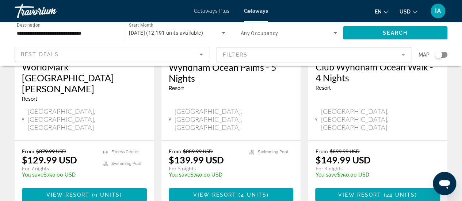
scroll to position [1036, 0]
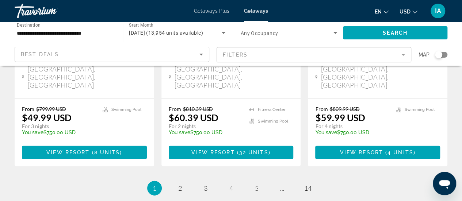
scroll to position [1046, 0]
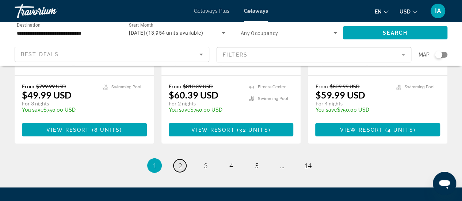
click at [181, 162] on span "2" at bounding box center [180, 166] width 4 height 8
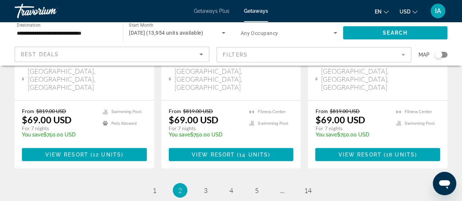
scroll to position [1023, 0]
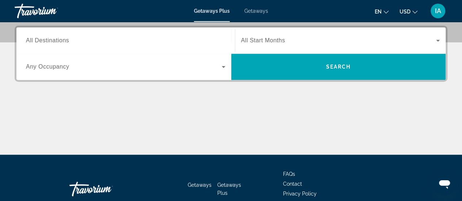
scroll to position [146, 0]
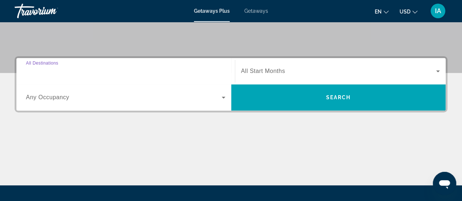
click at [83, 74] on input "Destination All Destinations" at bounding box center [126, 71] width 200 height 9
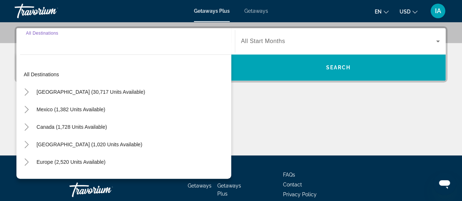
scroll to position [178, 0]
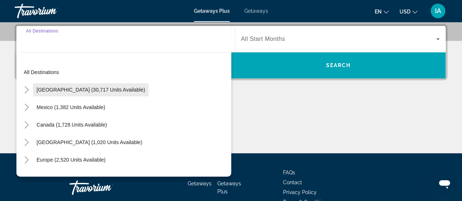
click at [63, 87] on span "[GEOGRAPHIC_DATA] (30,717 units available)" at bounding box center [91, 90] width 109 height 6
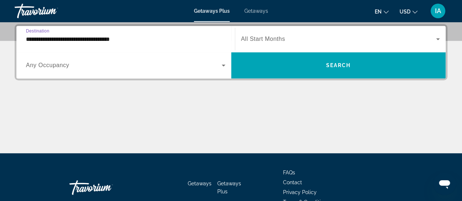
click at [153, 39] on input "**********" at bounding box center [126, 39] width 200 height 9
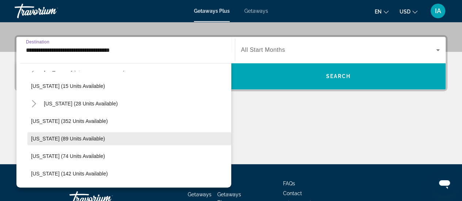
scroll to position [110, 0]
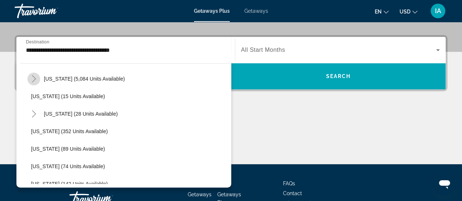
click at [34, 80] on icon "Toggle Florida (5,084 units available)" at bounding box center [33, 78] width 7 height 7
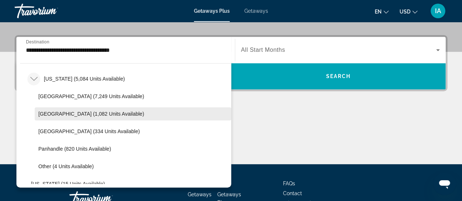
click at [48, 113] on span "East Coast (1,082 units available)" at bounding box center [91, 114] width 106 height 6
type input "**********"
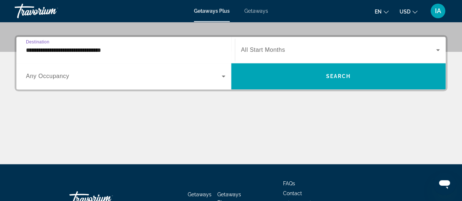
scroll to position [178, 0]
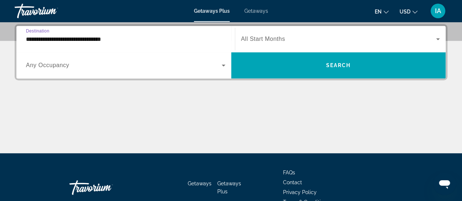
click at [323, 43] on span "Search widget" at bounding box center [339, 39] width 196 height 9
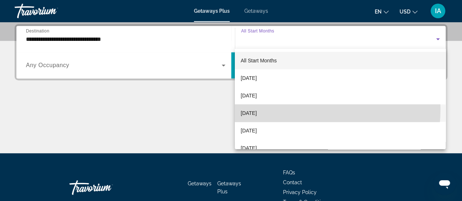
click at [257, 109] on span "[DATE]" at bounding box center [249, 113] width 16 height 9
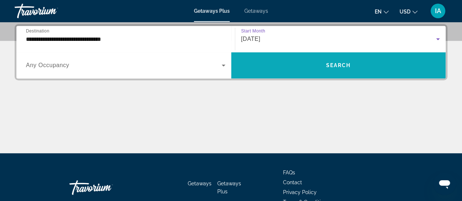
click at [322, 66] on span "Search widget" at bounding box center [338, 66] width 215 height 18
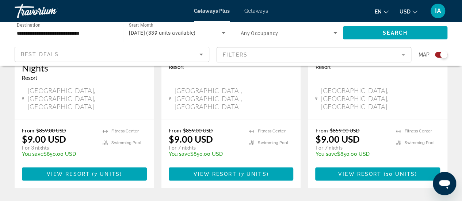
scroll to position [1243, 0]
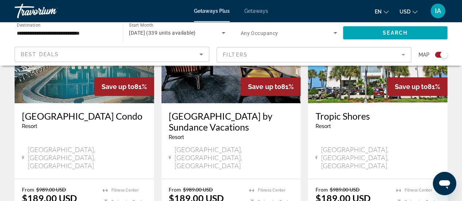
scroll to position [1243, 0]
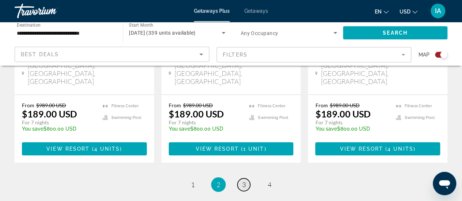
click at [243, 181] on span "3" at bounding box center [244, 185] width 4 height 8
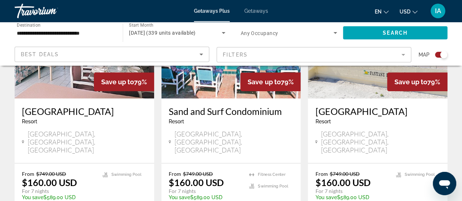
scroll to position [1243, 0]
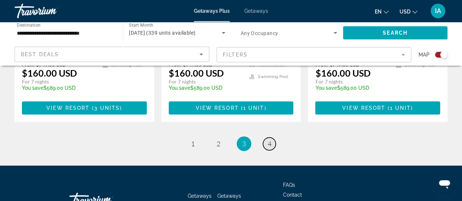
click at [270, 140] on span "4" at bounding box center [270, 144] width 4 height 8
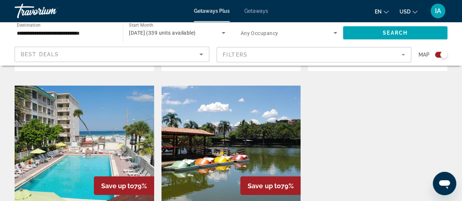
scroll to position [475, 0]
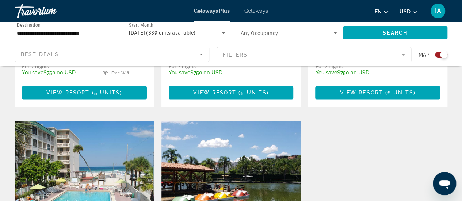
click at [230, 139] on img "Main content" at bounding box center [232, 179] width 140 height 117
